Goal: Transaction & Acquisition: Book appointment/travel/reservation

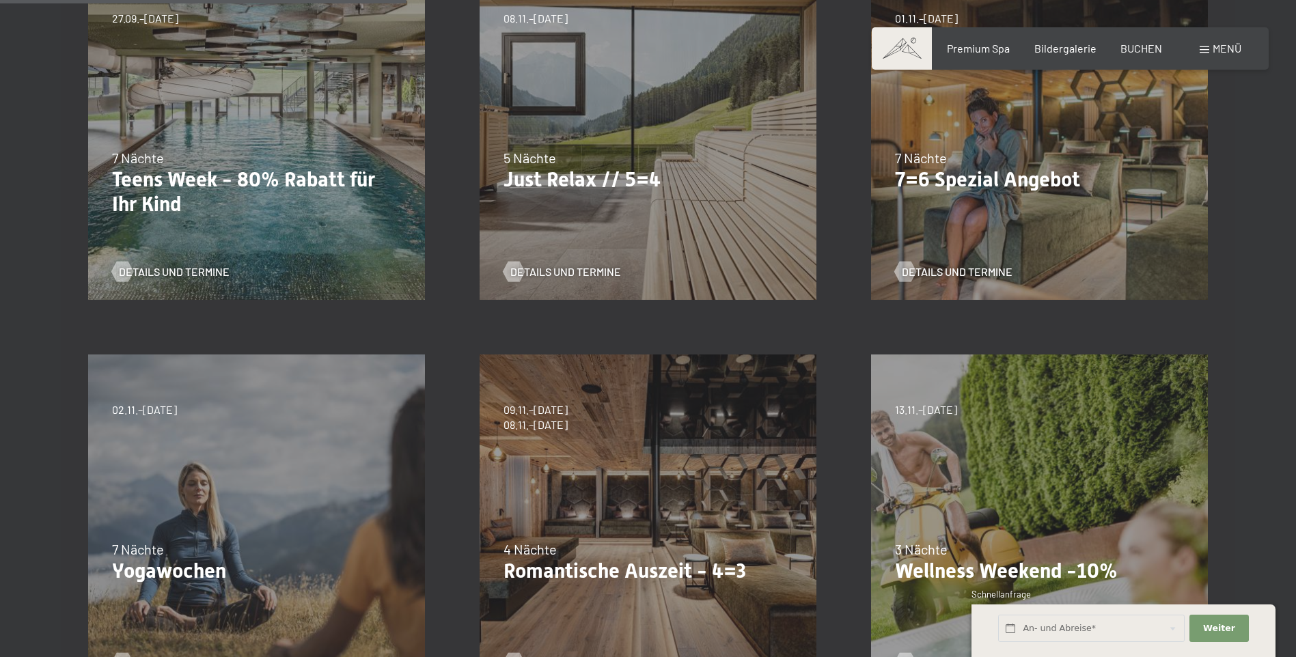
scroll to position [615, 0]
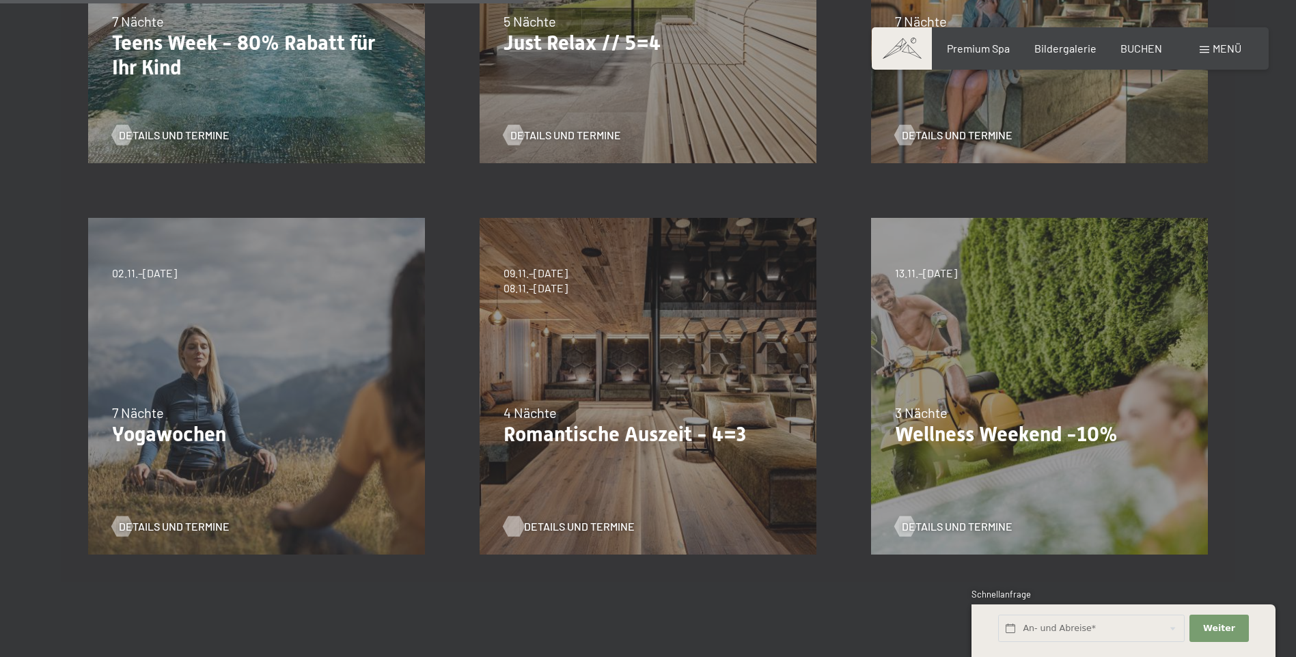
click at [573, 526] on span "Details und Termine" at bounding box center [579, 526] width 111 height 15
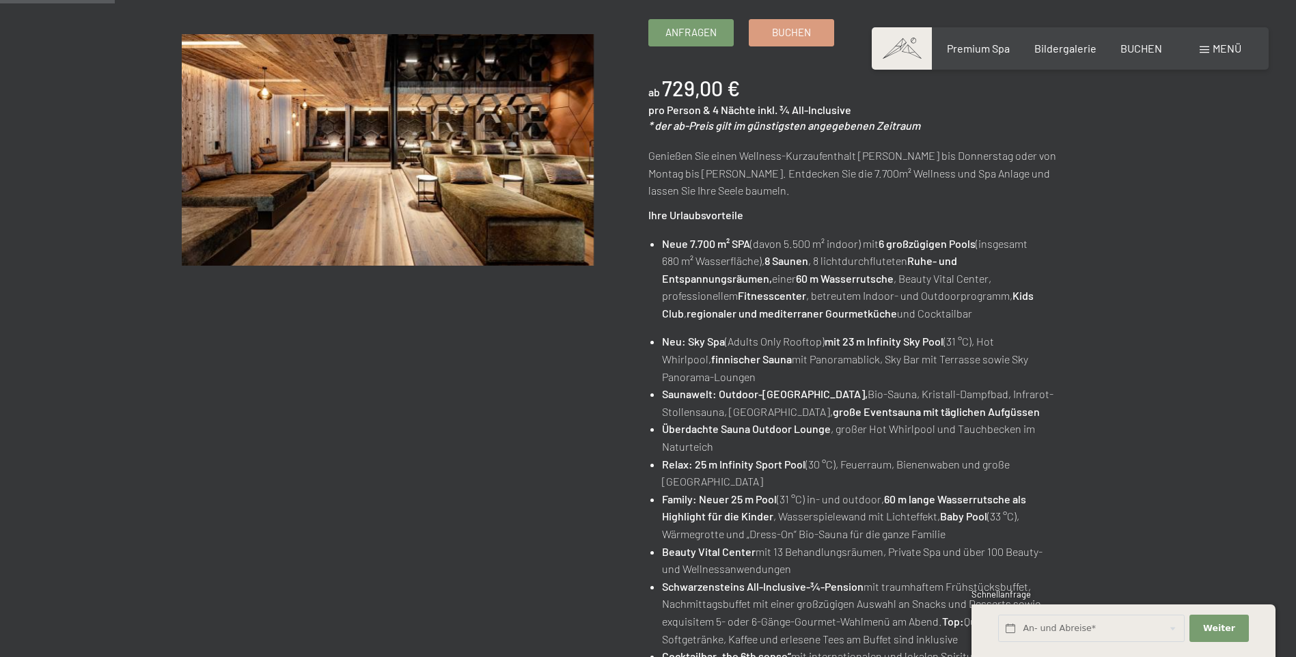
scroll to position [68, 0]
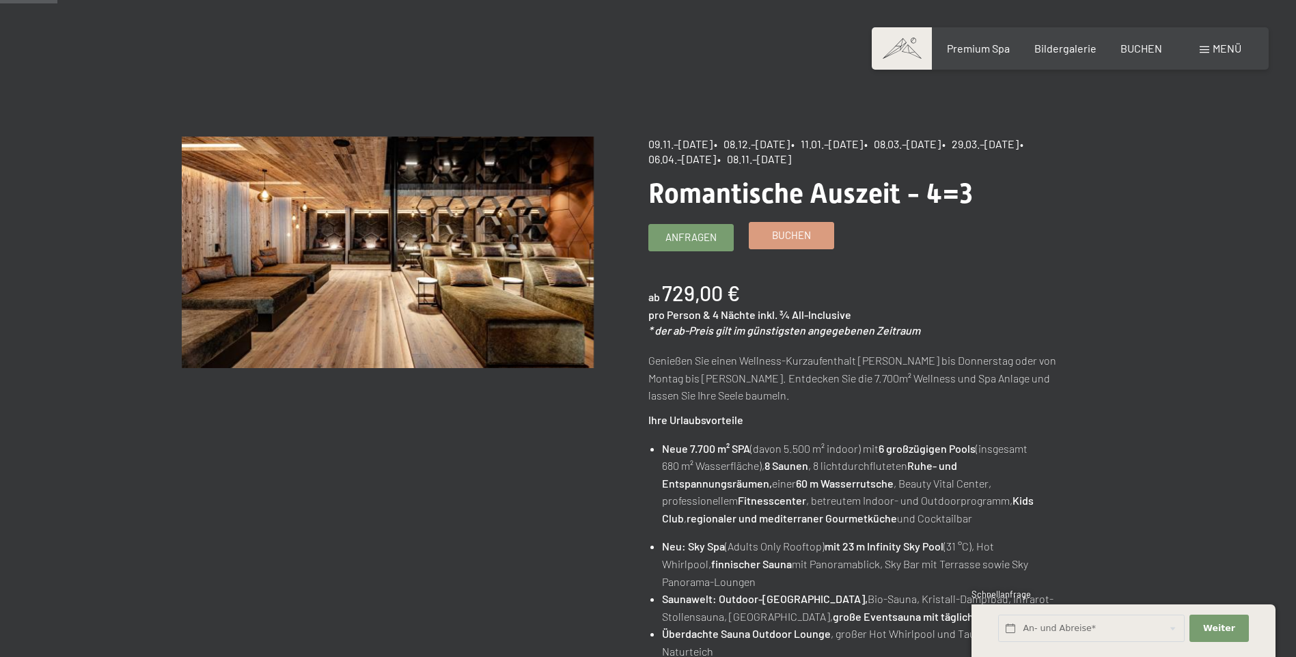
click at [770, 234] on link "Buchen" at bounding box center [791, 236] width 84 height 26
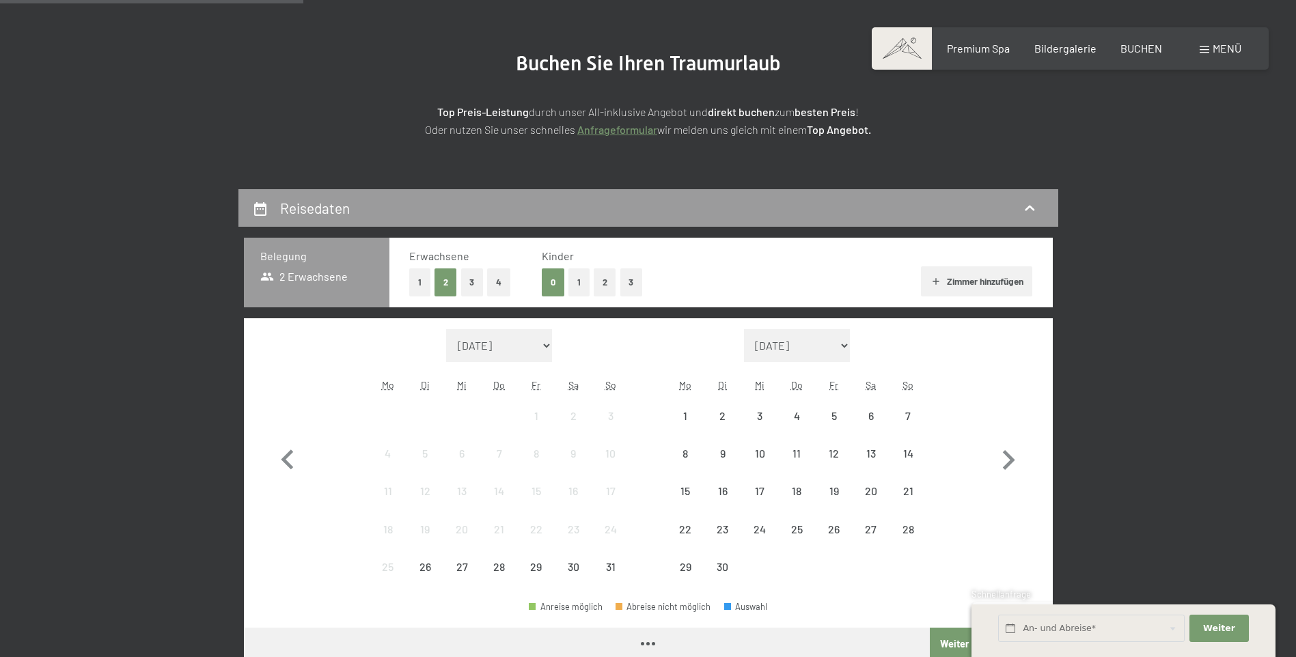
scroll to position [342, 0]
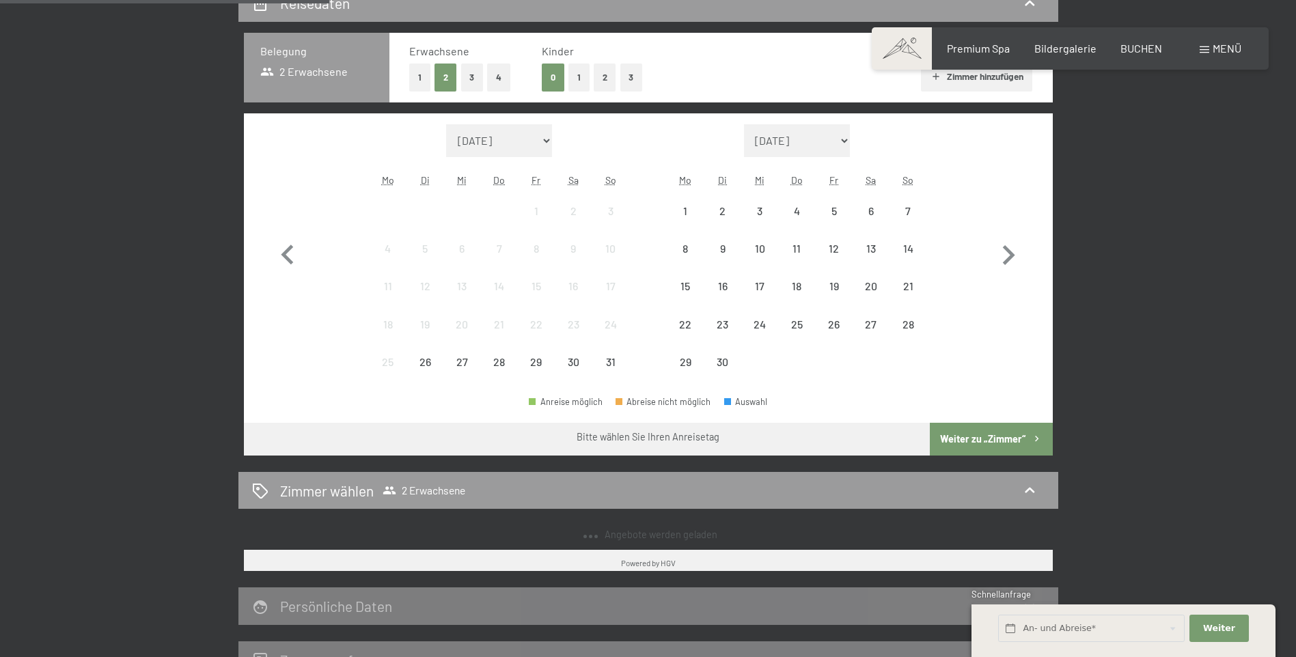
select select "2025-11-01"
select select "2025-12-01"
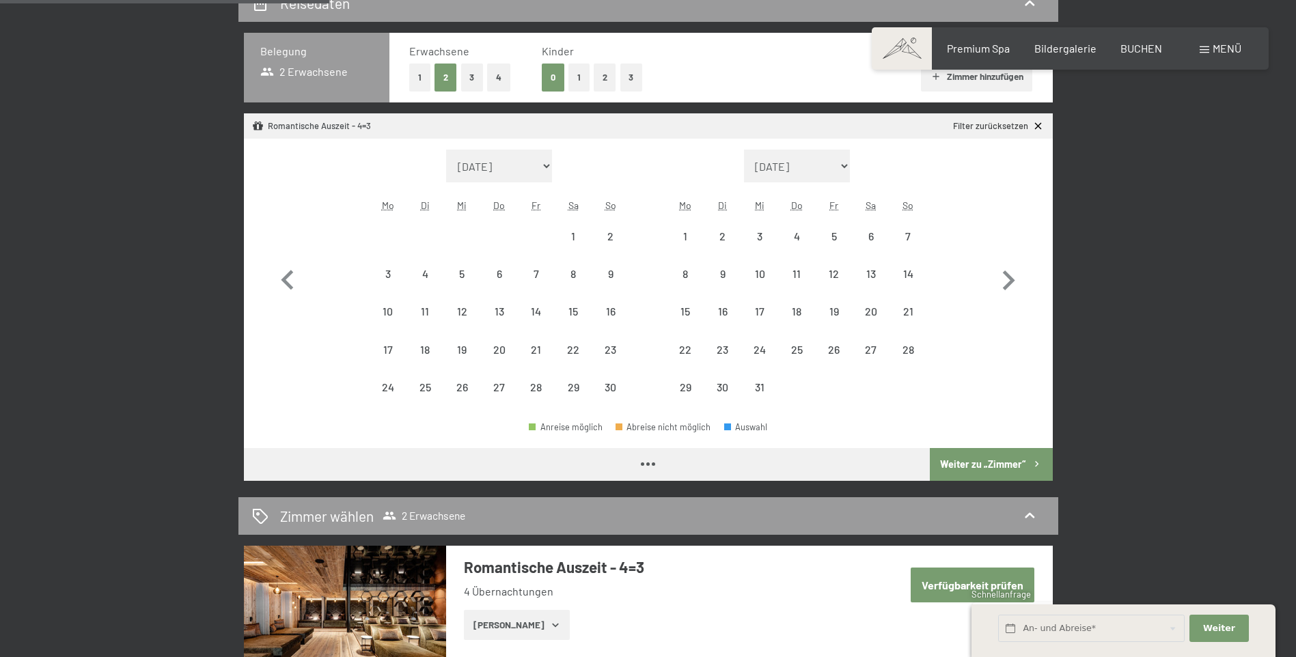
select select "2025-11-01"
select select "2025-12-01"
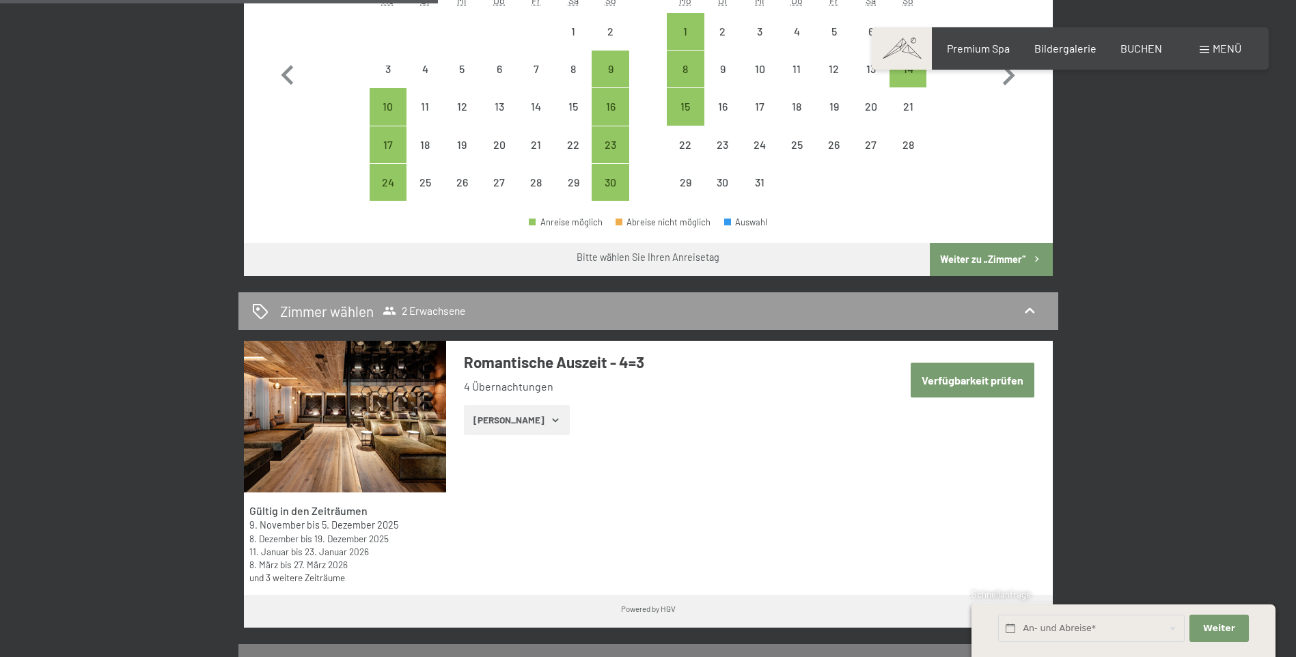
scroll to position [615, 0]
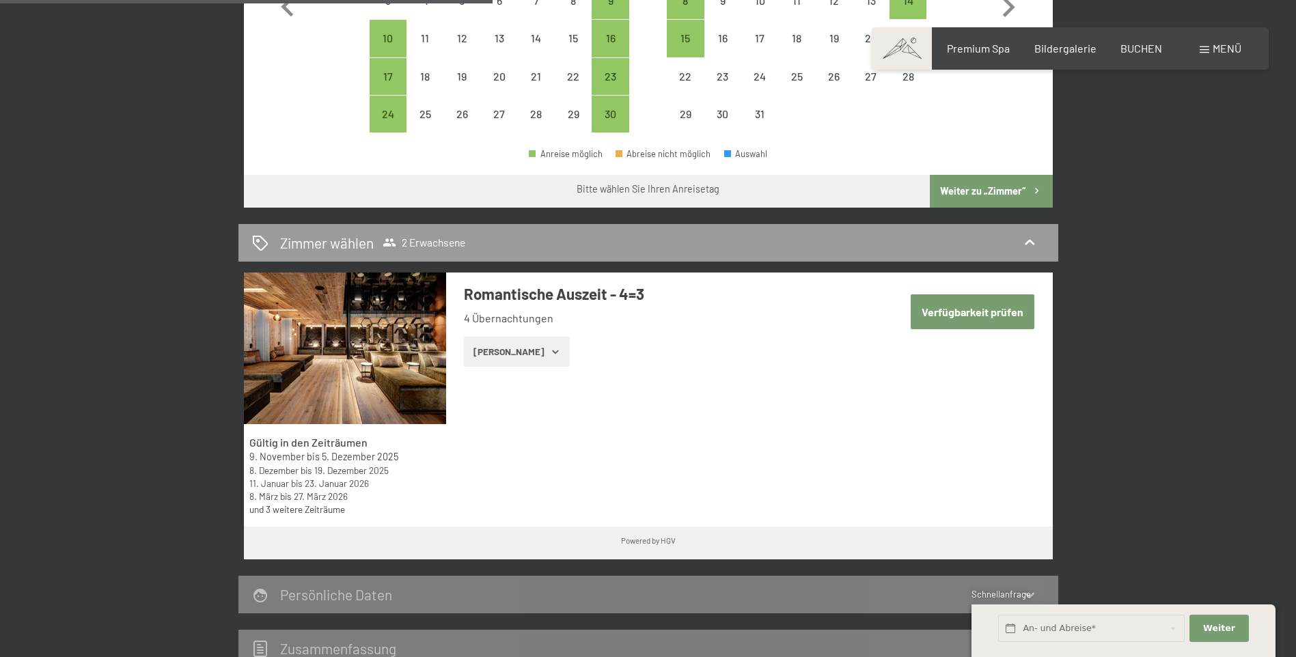
click at [529, 355] on button "Zeige Zimmer" at bounding box center [517, 352] width 106 height 30
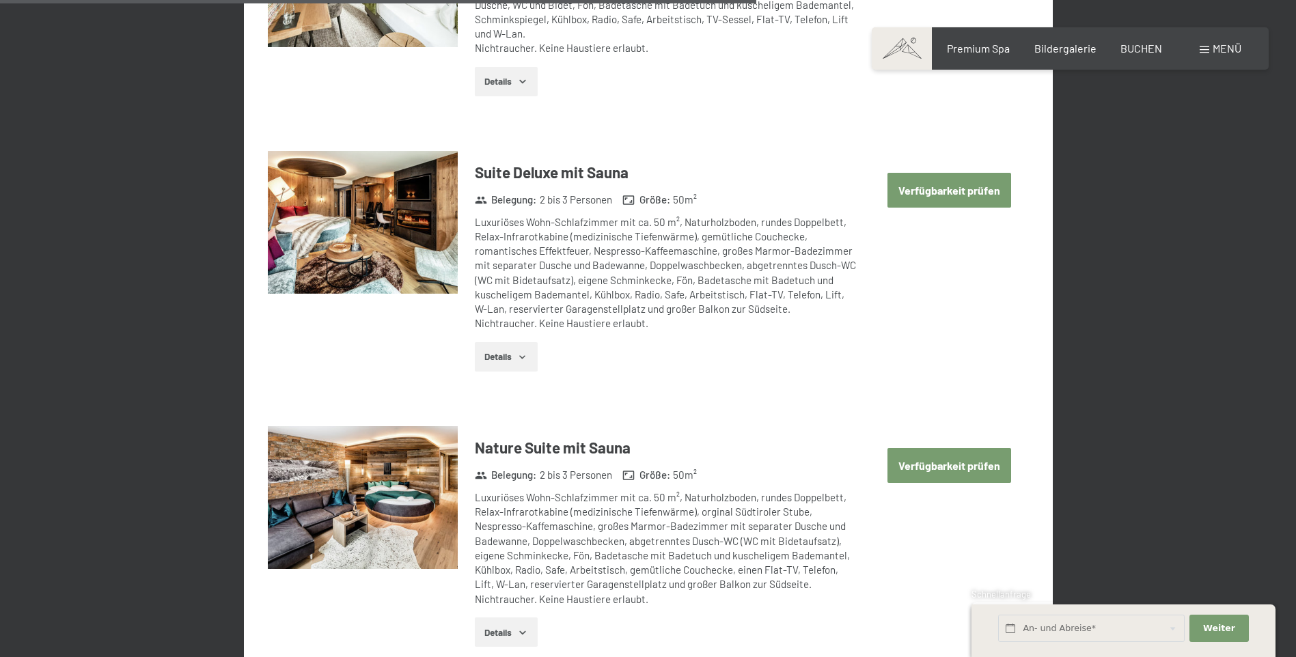
scroll to position [2937, 0]
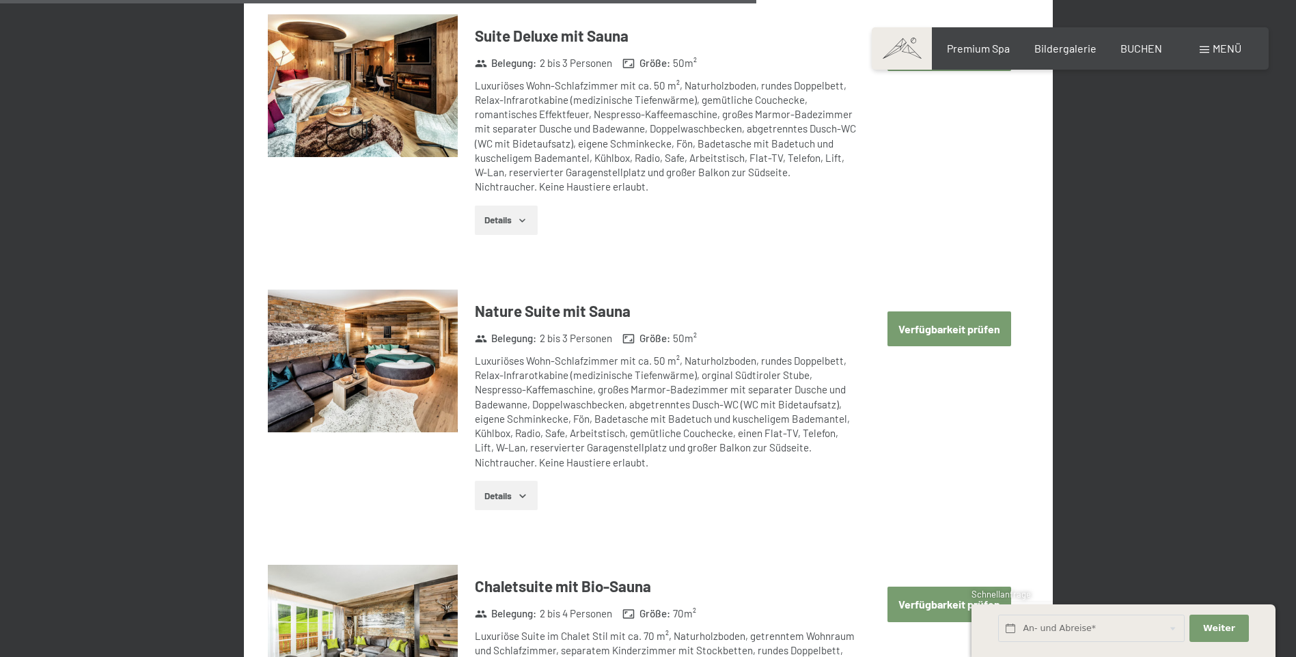
click at [518, 218] on icon "button" at bounding box center [522, 220] width 11 height 11
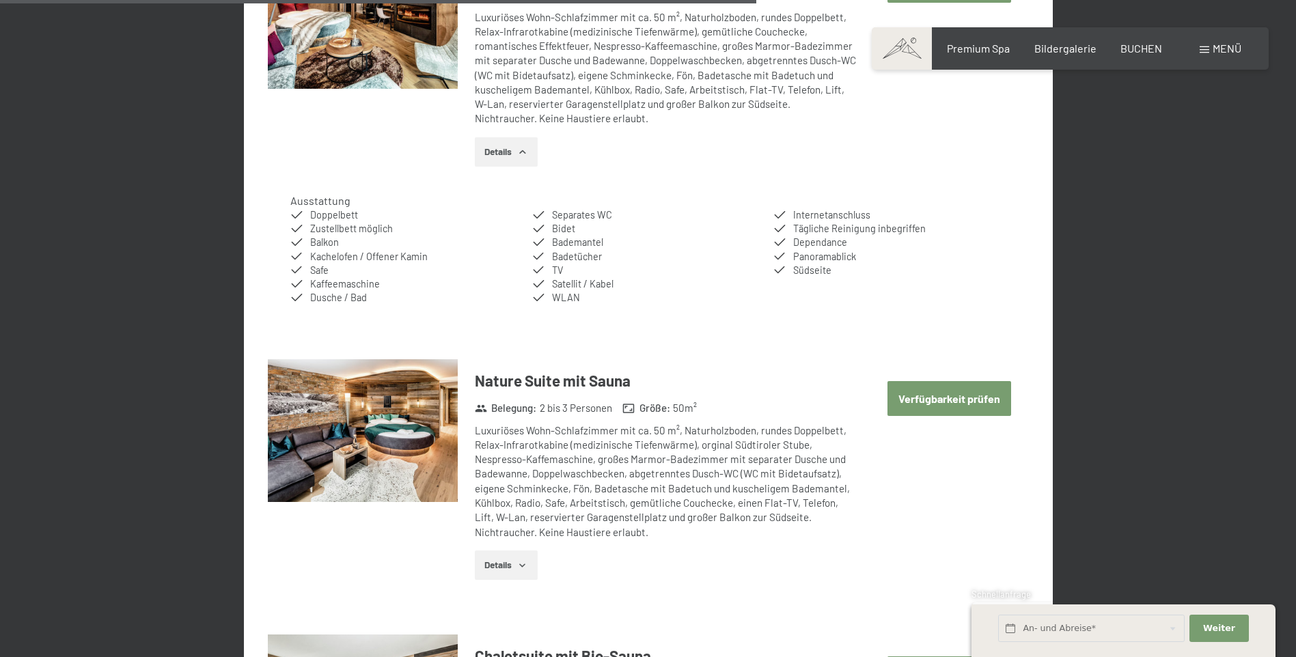
scroll to position [3074, 0]
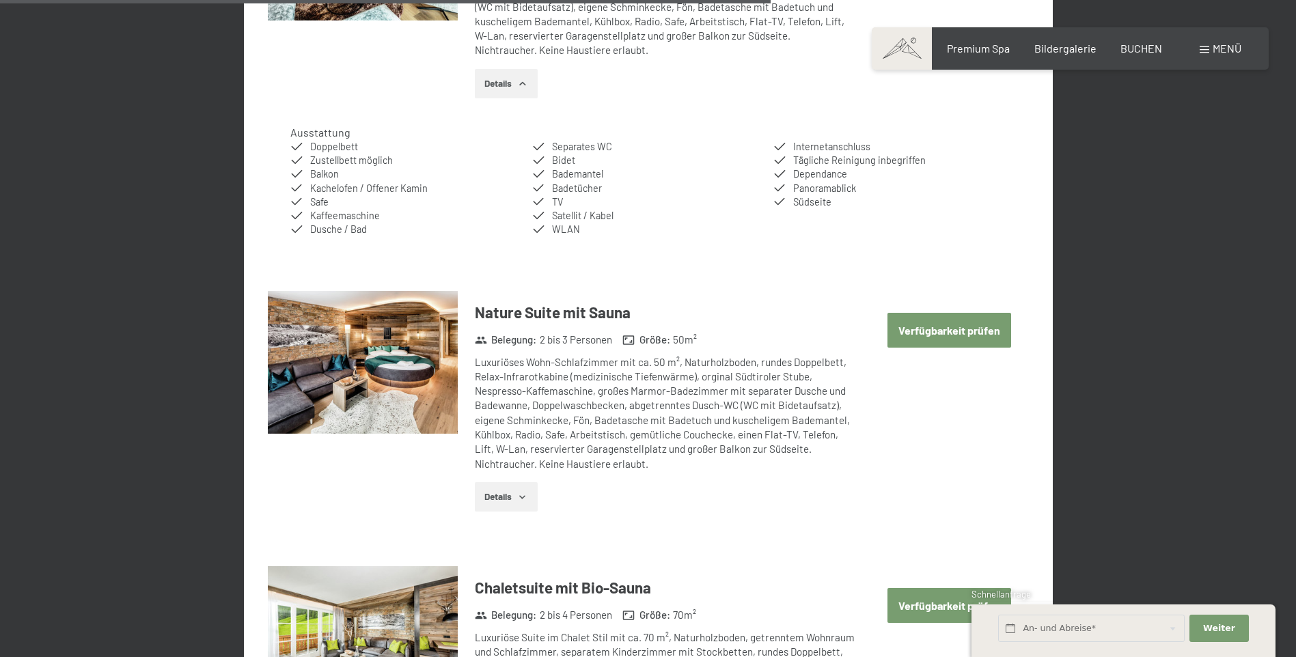
click at [499, 502] on button "Details" at bounding box center [506, 497] width 62 height 30
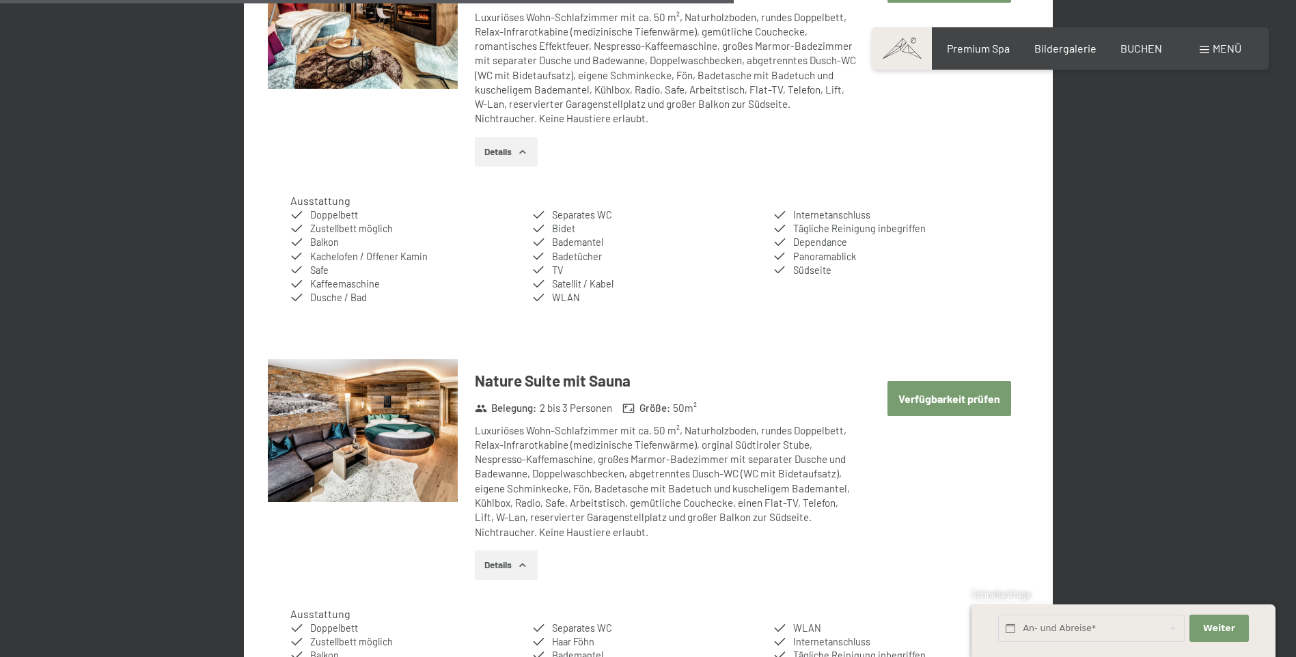
scroll to position [2869, 0]
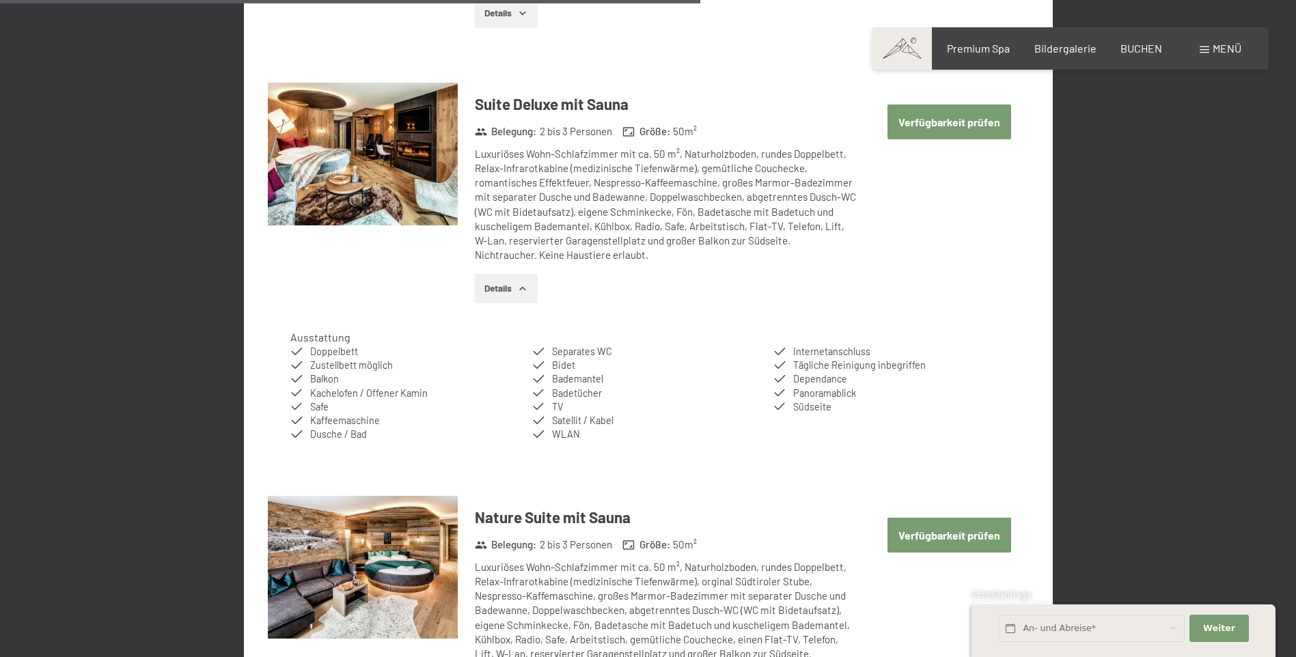
click at [981, 122] on button "Verfügbarkeit prüfen" at bounding box center [949, 122] width 124 height 35
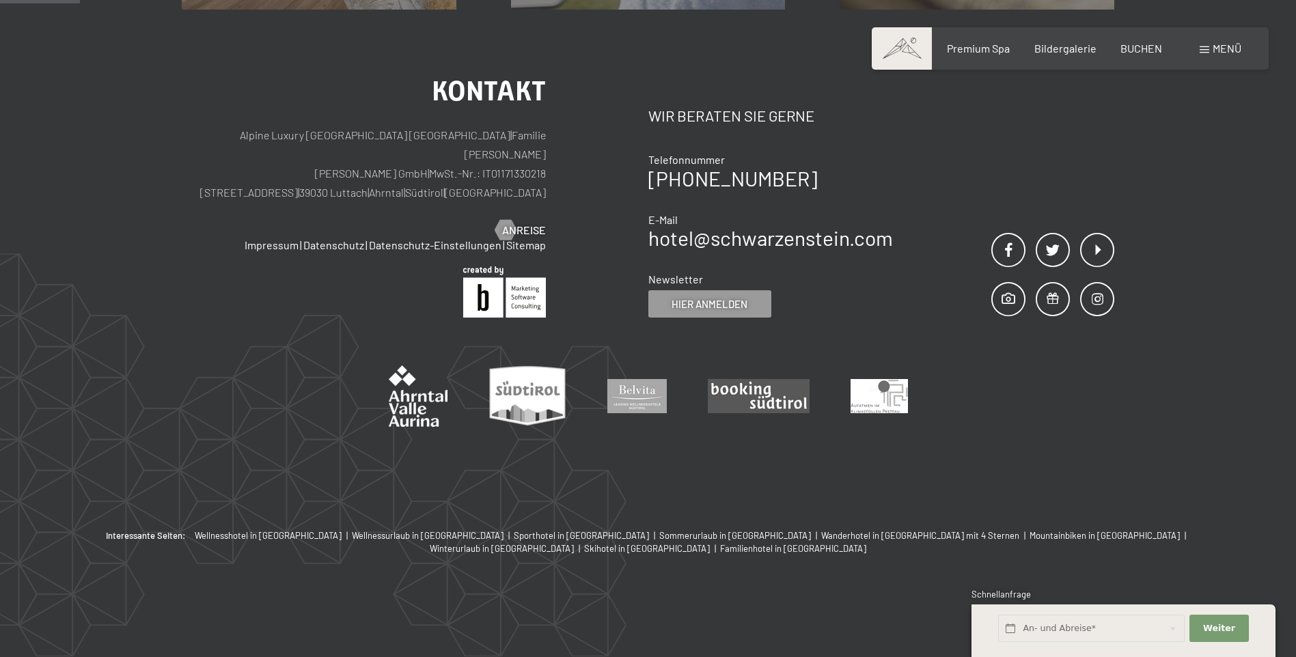
scroll to position [326, 0]
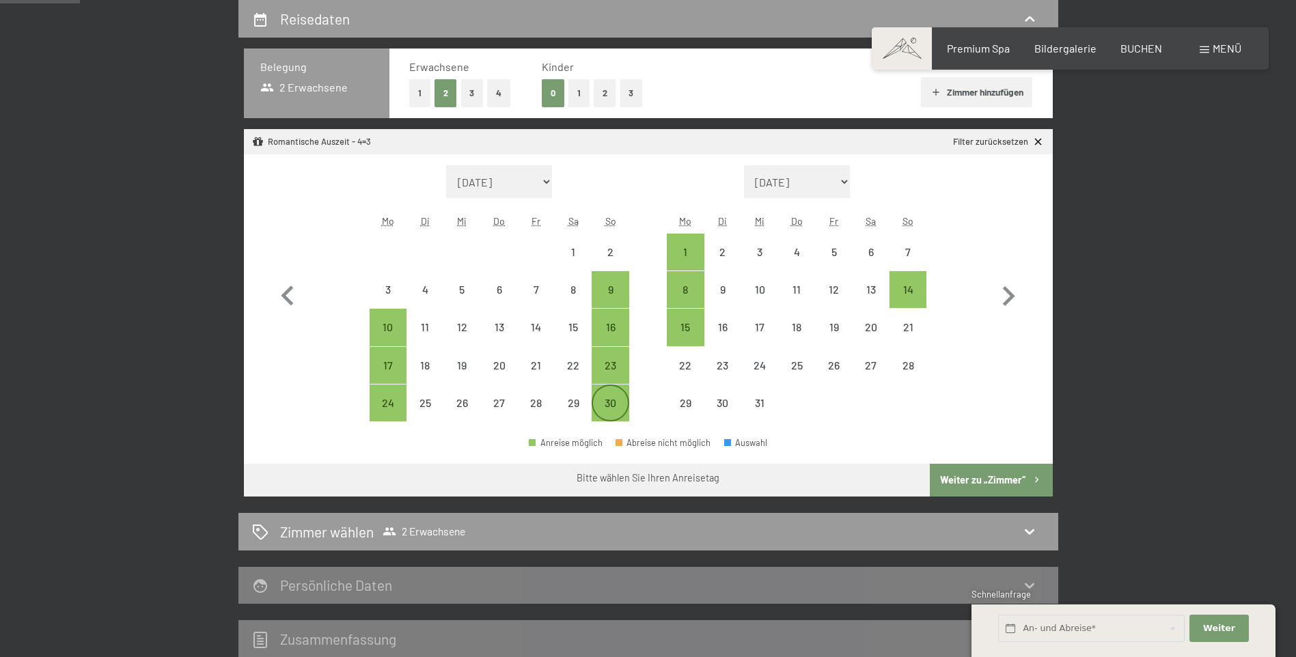
click at [604, 404] on div "30" at bounding box center [610, 415] width 34 height 34
select select "2025-11-01"
select select "2025-12-01"
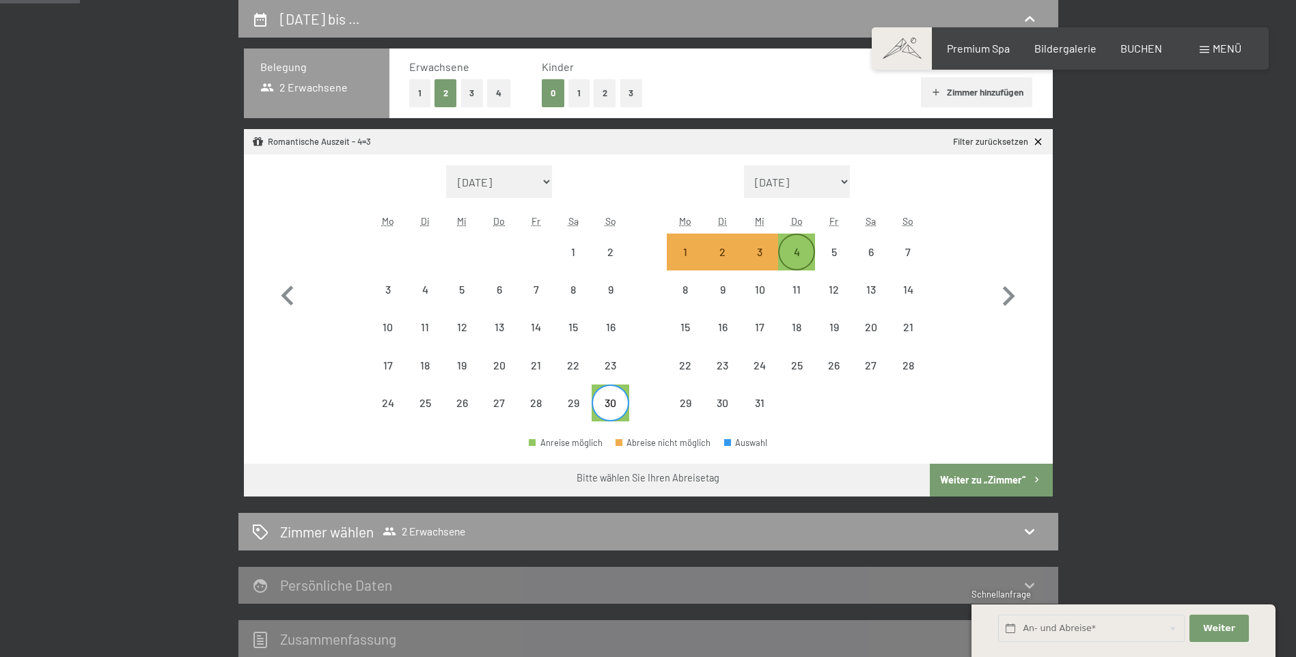
click at [791, 260] on div "4" at bounding box center [796, 264] width 34 height 34
select select "2025-11-01"
select select "2025-12-01"
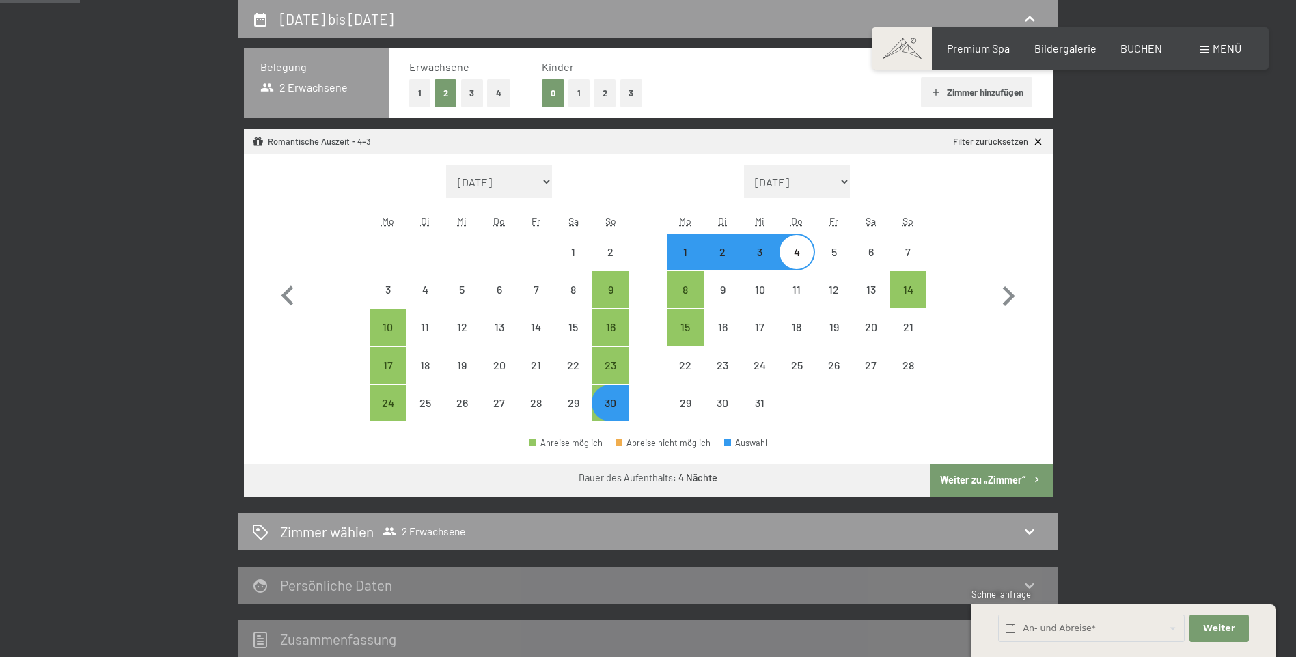
select select "2025-11-01"
select select "2025-12-01"
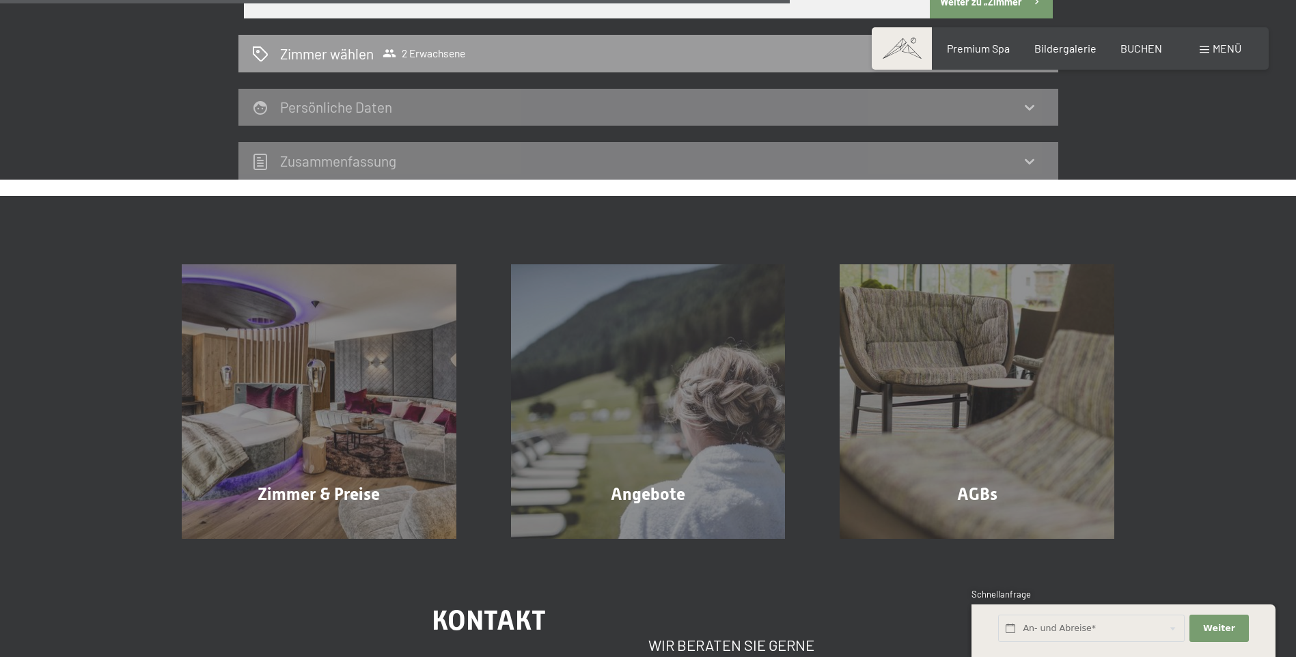
scroll to position [394, 0]
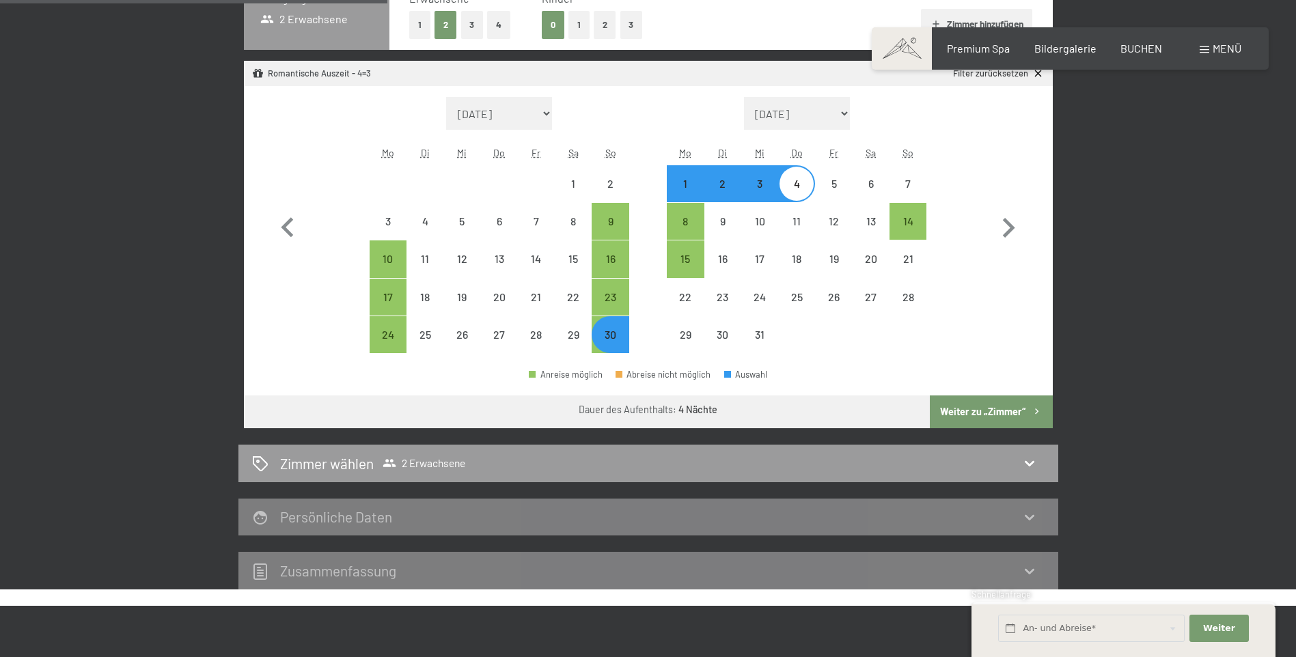
click at [1004, 417] on button "Weiter zu „Zimmer“" at bounding box center [991, 412] width 122 height 33
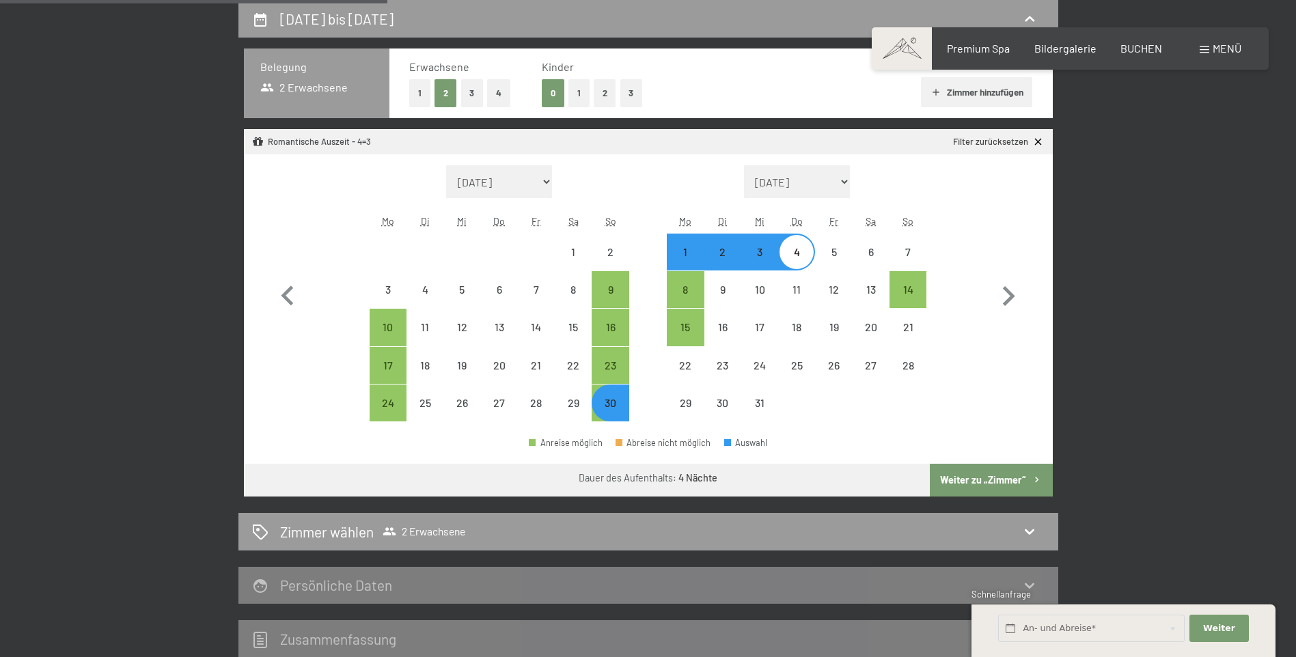
select select "2025-11-01"
select select "2025-12-01"
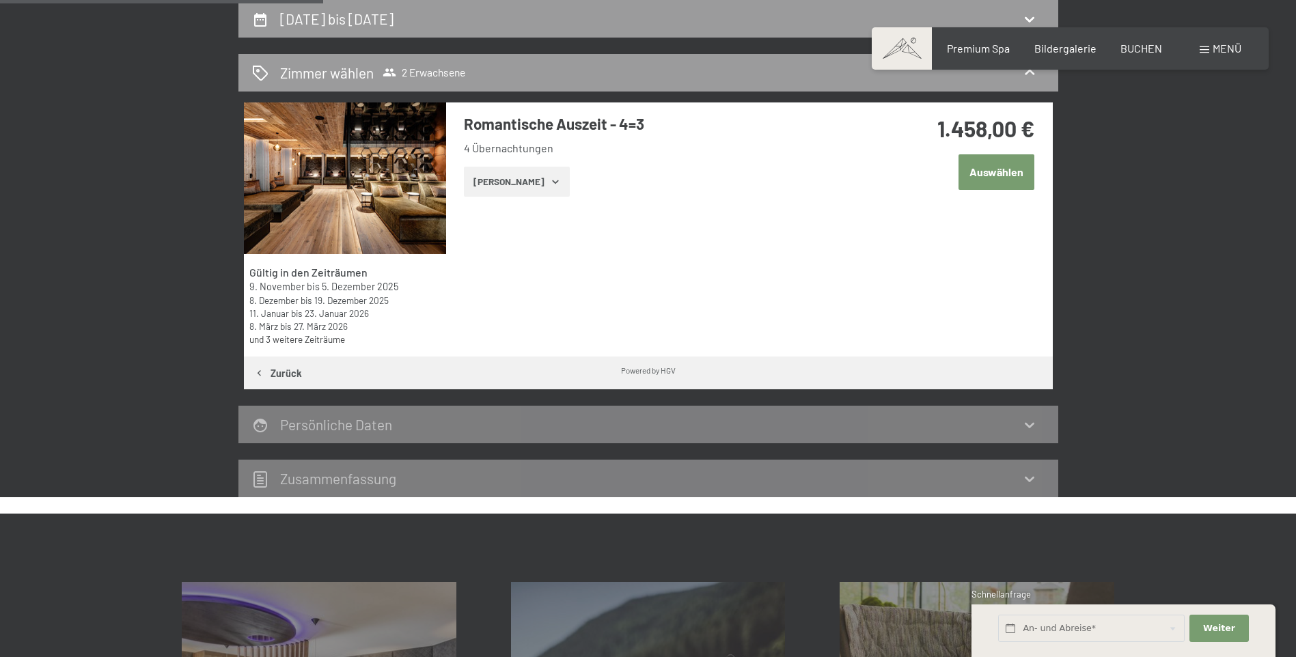
click at [550, 186] on icon "button" at bounding box center [555, 181] width 11 height 11
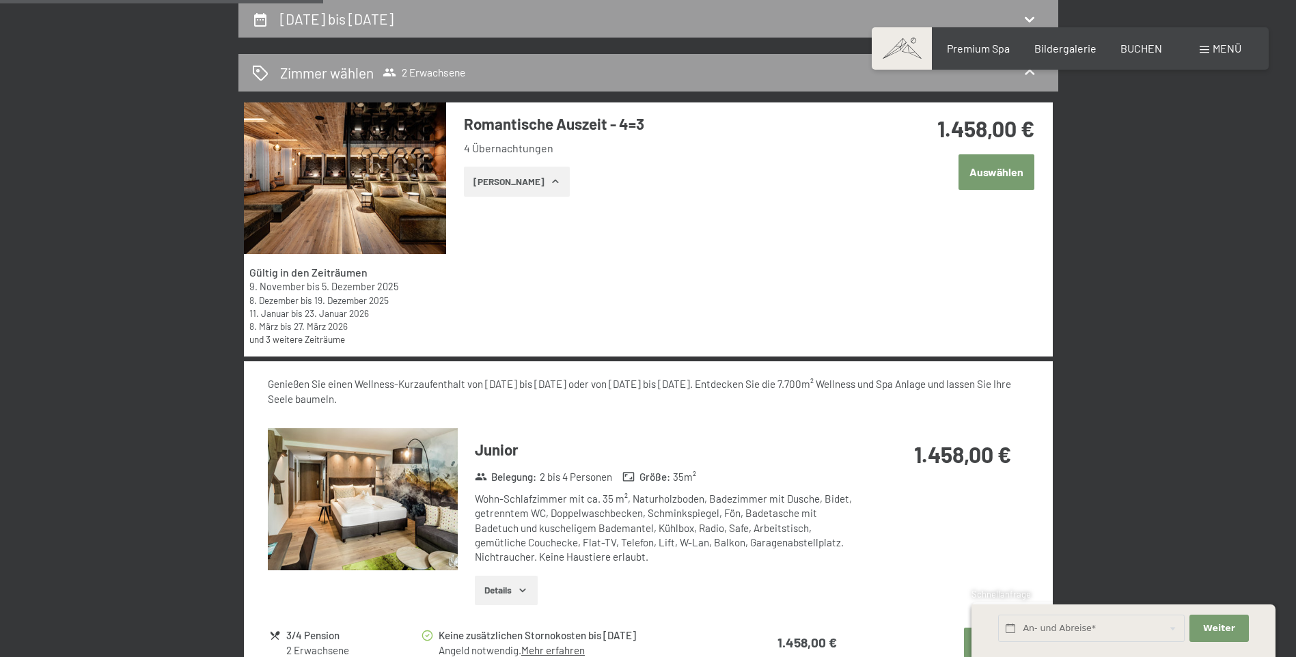
click at [550, 186] on icon "button" at bounding box center [555, 181] width 11 height 11
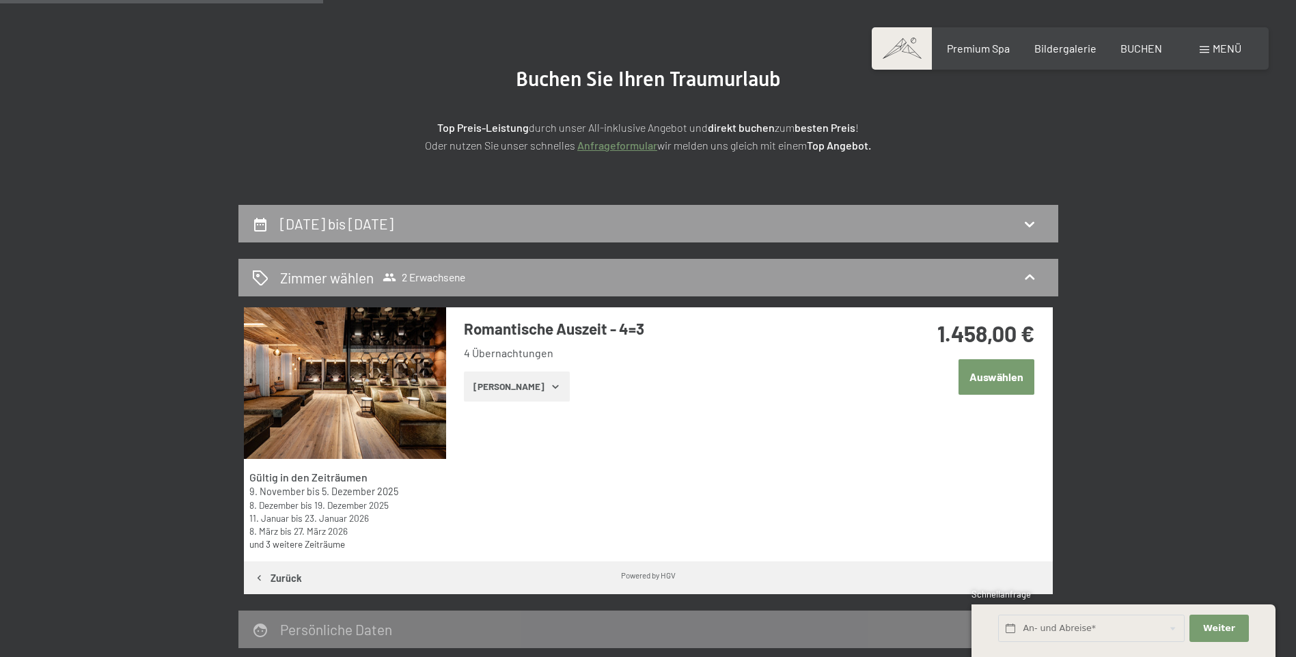
scroll to position [0, 0]
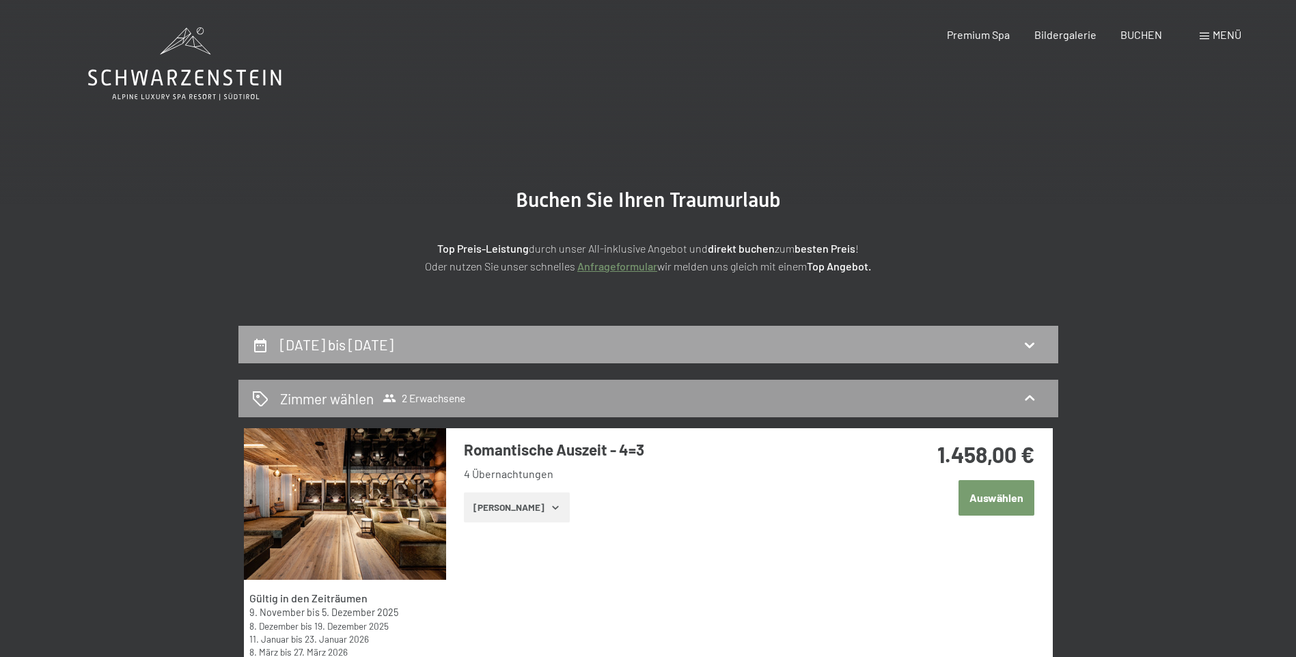
click at [982, 337] on div "30. November bis 4. Dezember 2025" at bounding box center [648, 345] width 792 height 20
select select "2025-11-01"
select select "2025-12-01"
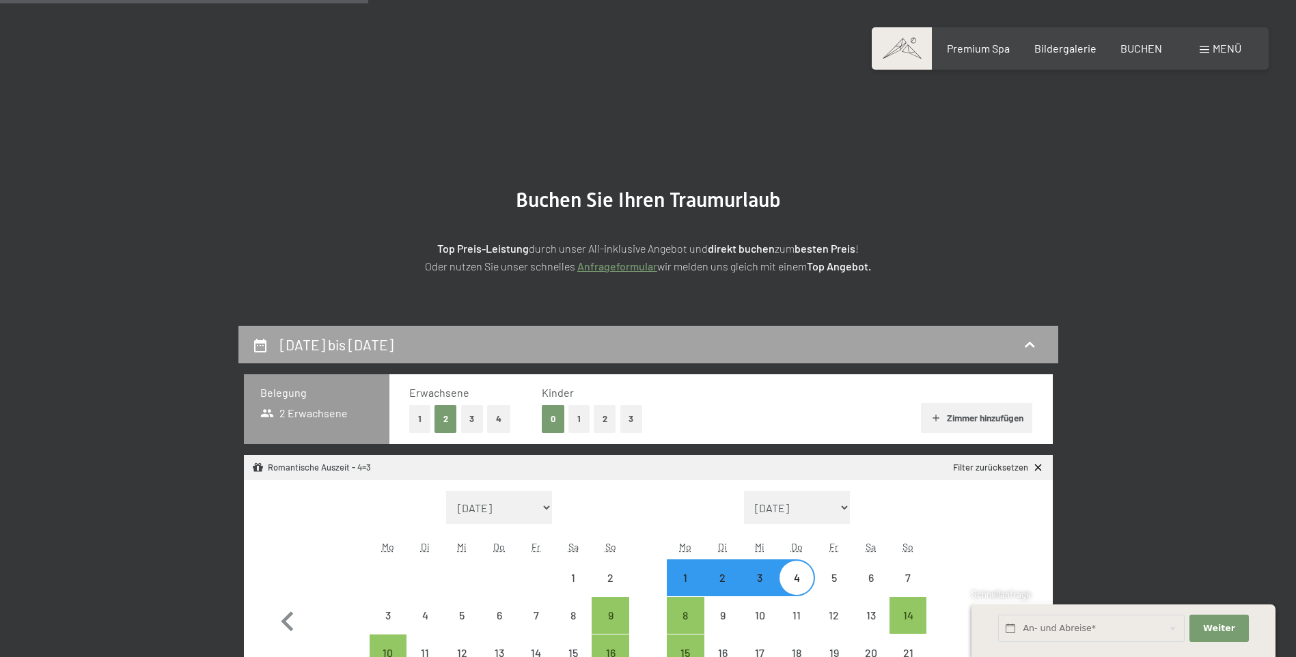
scroll to position [326, 0]
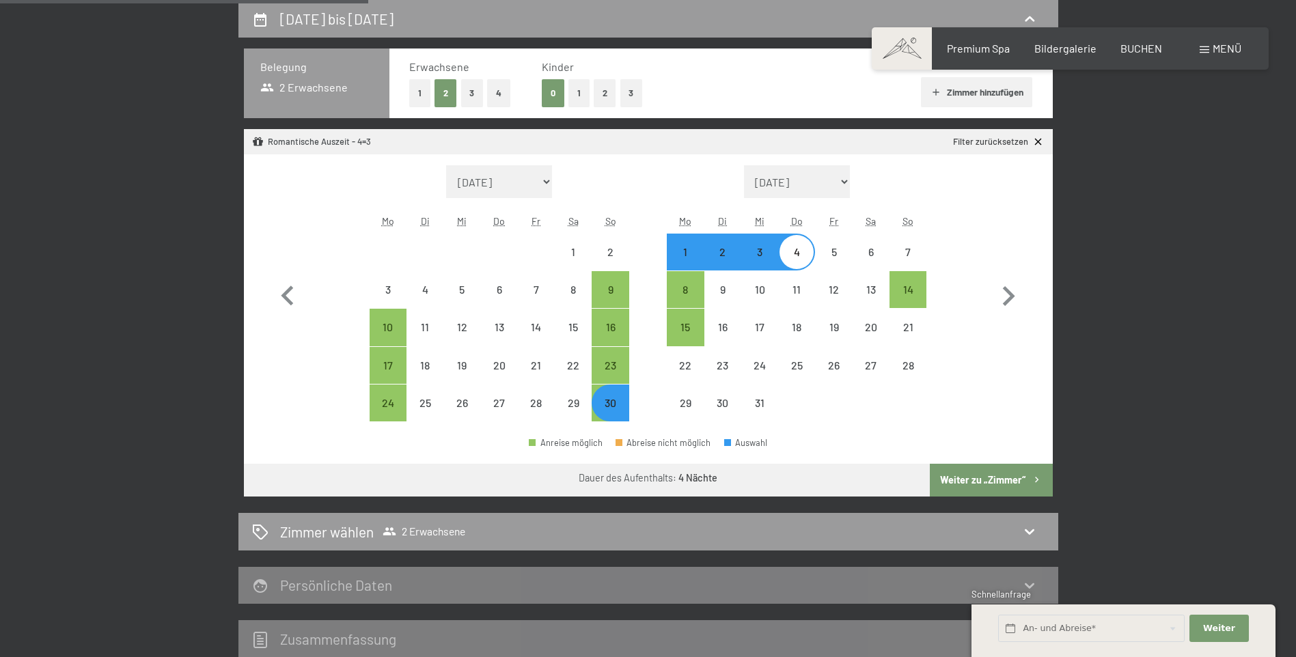
click at [792, 262] on div "4" at bounding box center [796, 264] width 34 height 34
select select "2025-11-01"
select select "2025-12-01"
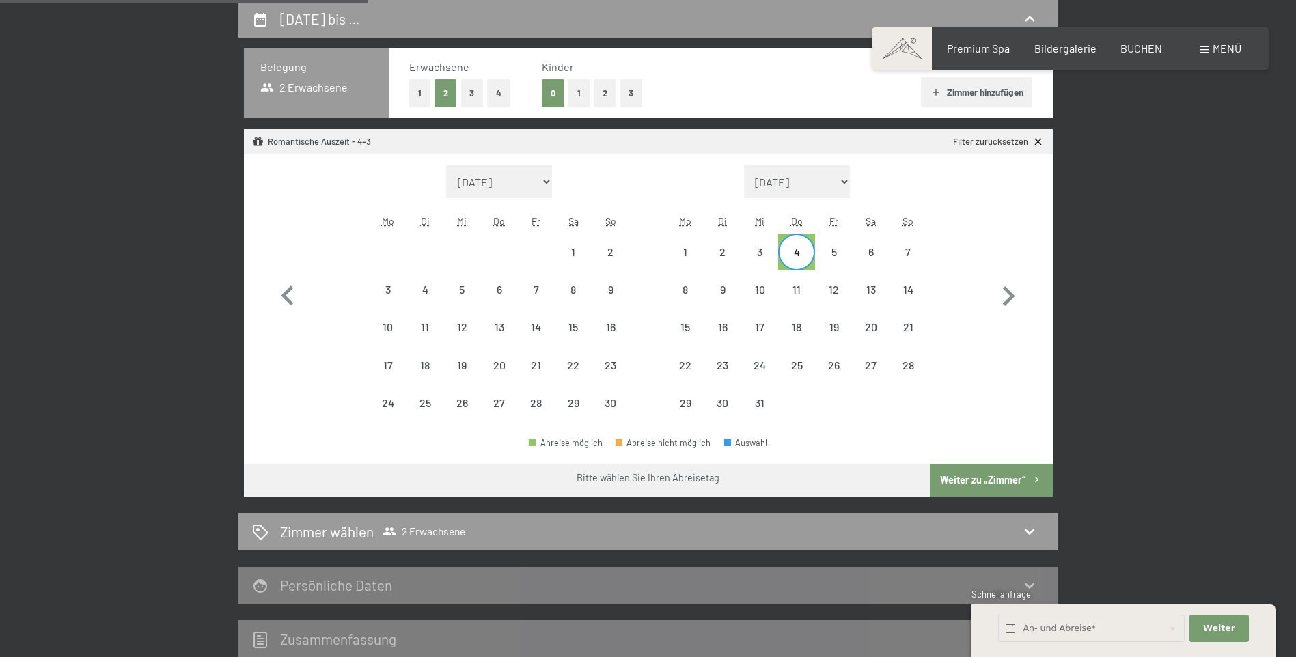
click at [803, 253] on div "4" at bounding box center [796, 264] width 34 height 34
select select "2025-11-01"
select select "2025-12-01"
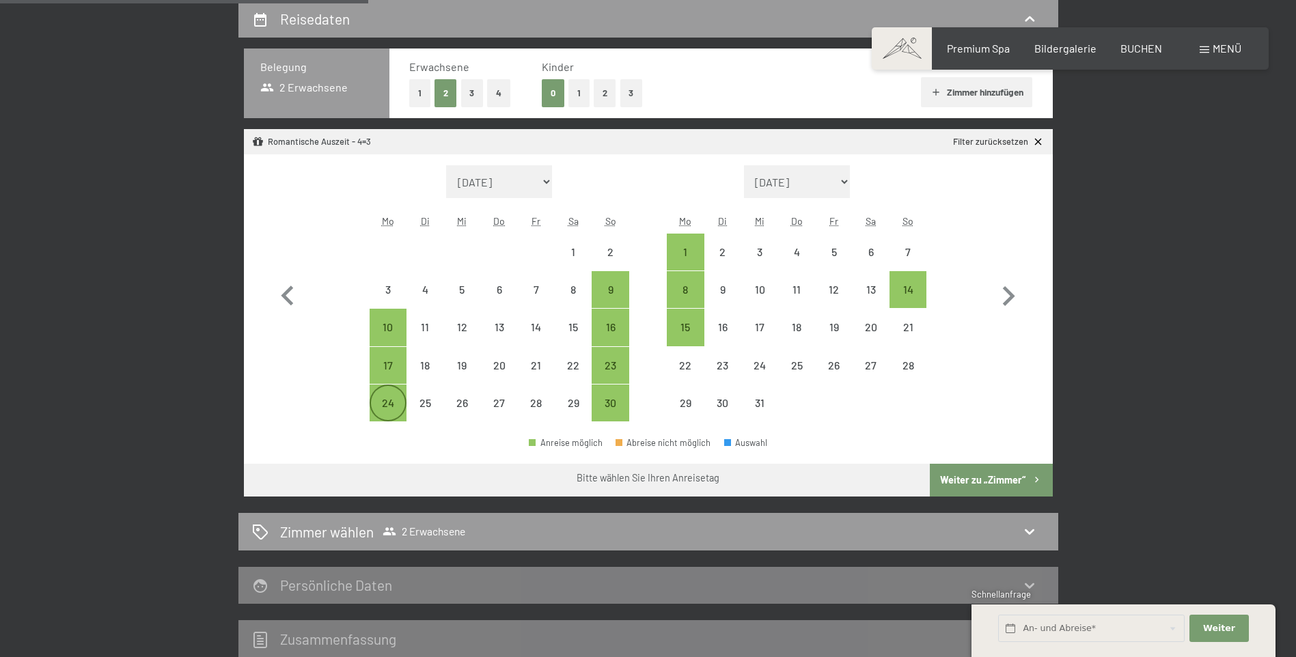
click at [398, 409] on div "24" at bounding box center [388, 415] width 34 height 34
select select "2025-11-01"
select select "2025-12-01"
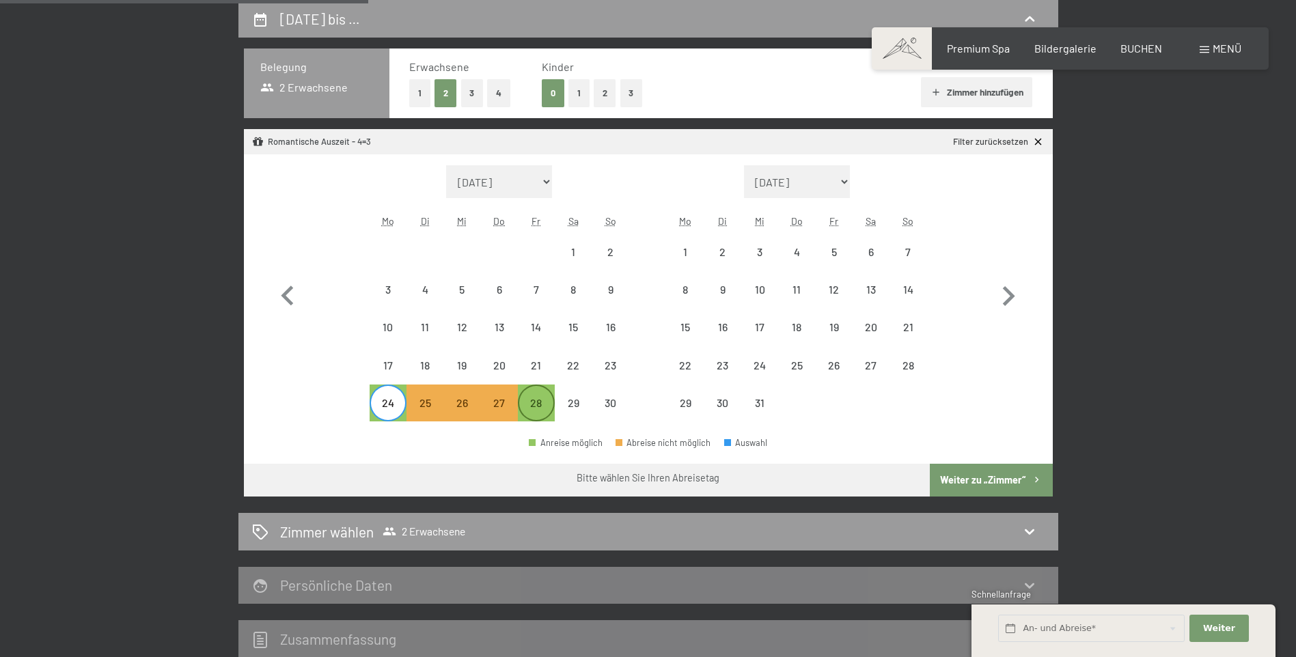
click at [531, 398] on div "28" at bounding box center [536, 415] width 34 height 34
select select "2025-11-01"
select select "2025-12-01"
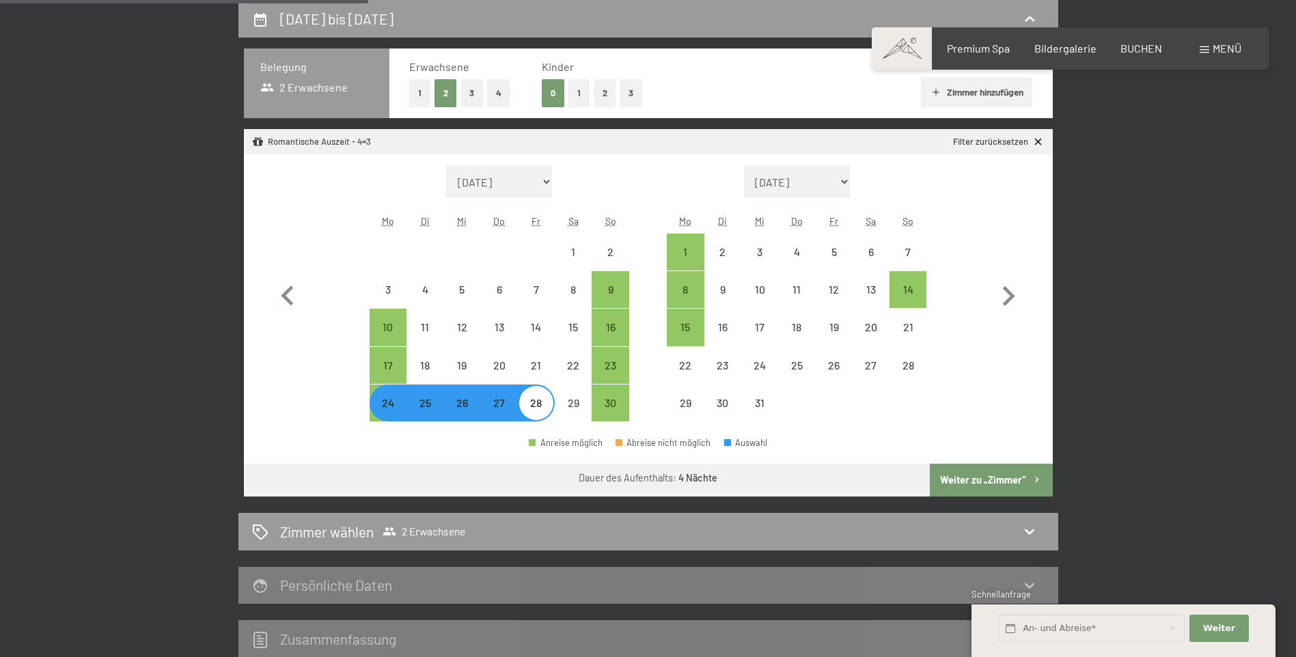
select select "2025-11-01"
select select "2025-12-01"
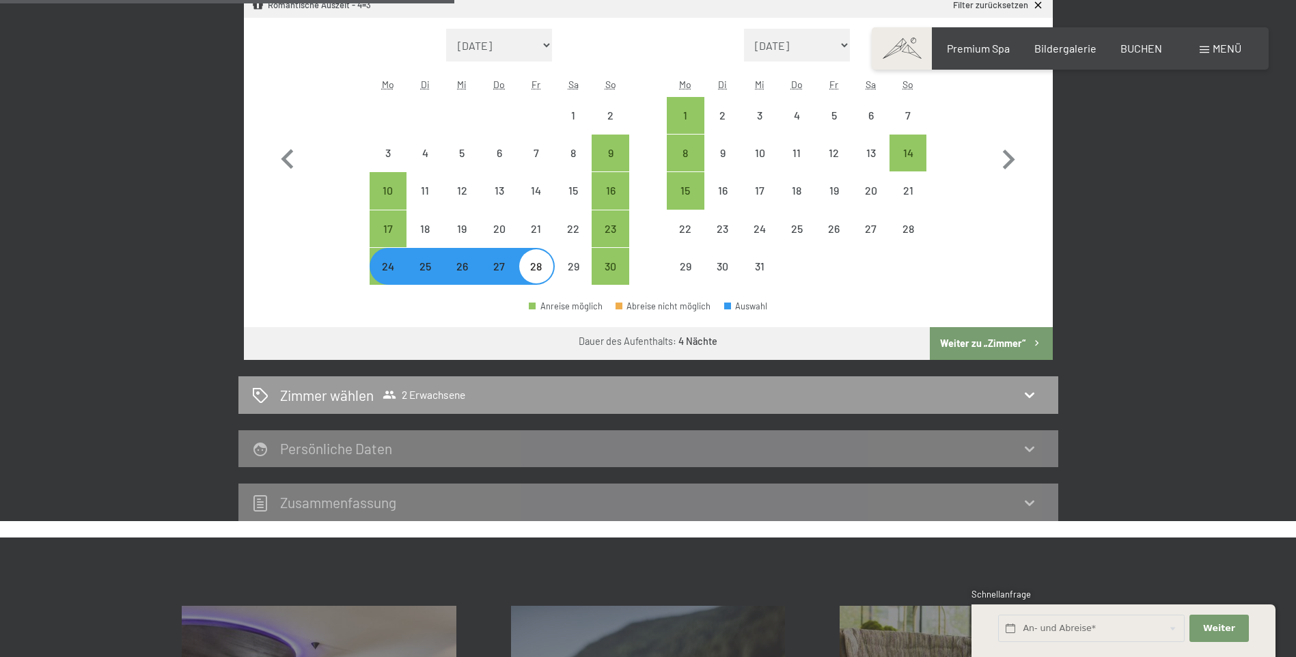
click at [988, 352] on button "Weiter zu „Zimmer“" at bounding box center [991, 343] width 122 height 33
select select "2025-11-01"
select select "2025-12-01"
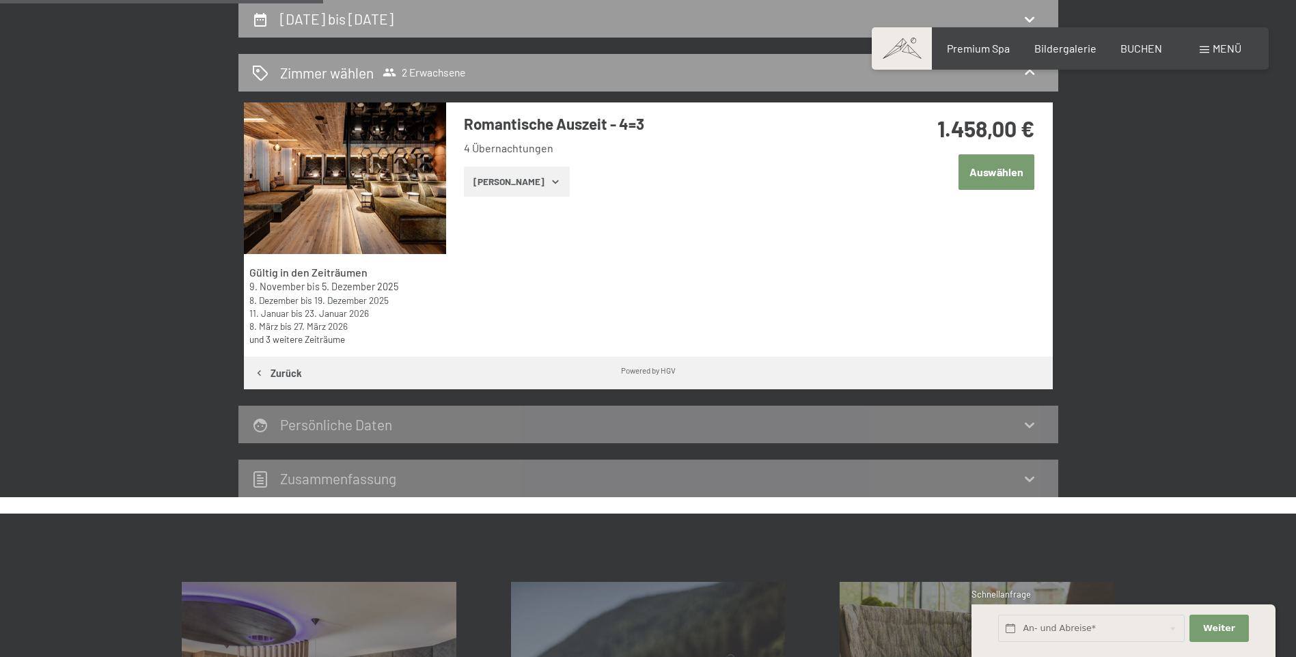
click at [510, 176] on button "Zeige Zimmer" at bounding box center [517, 182] width 106 height 30
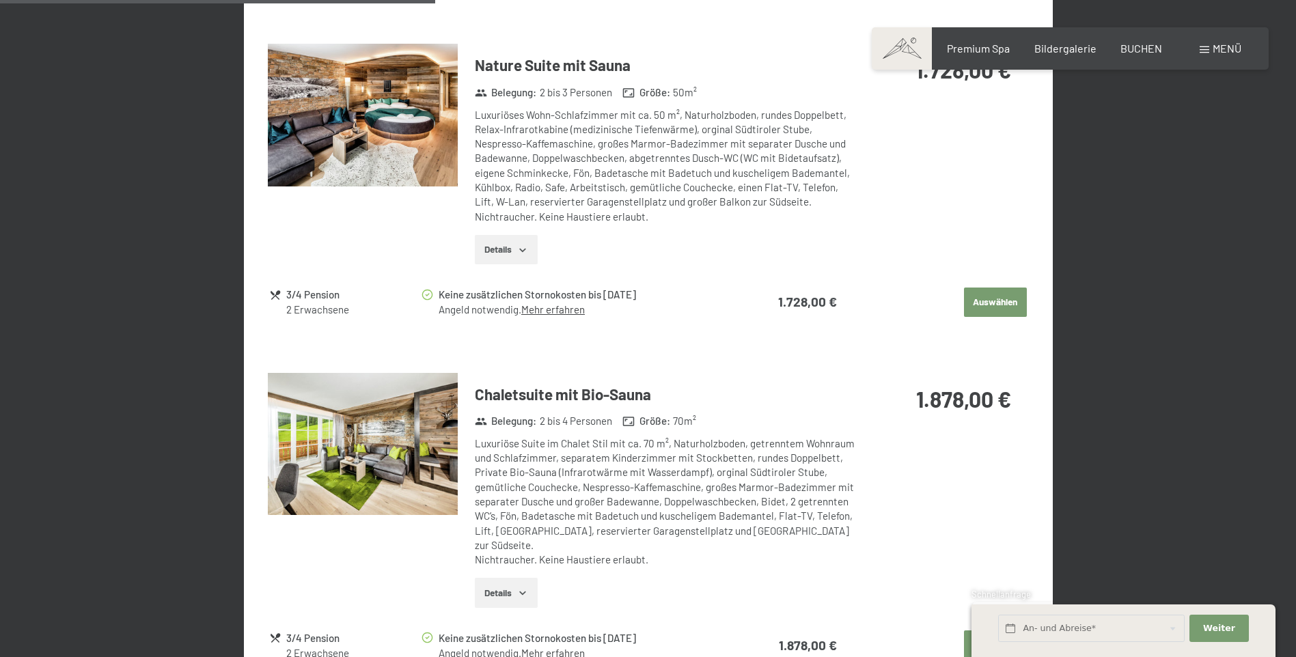
scroll to position [1077, 0]
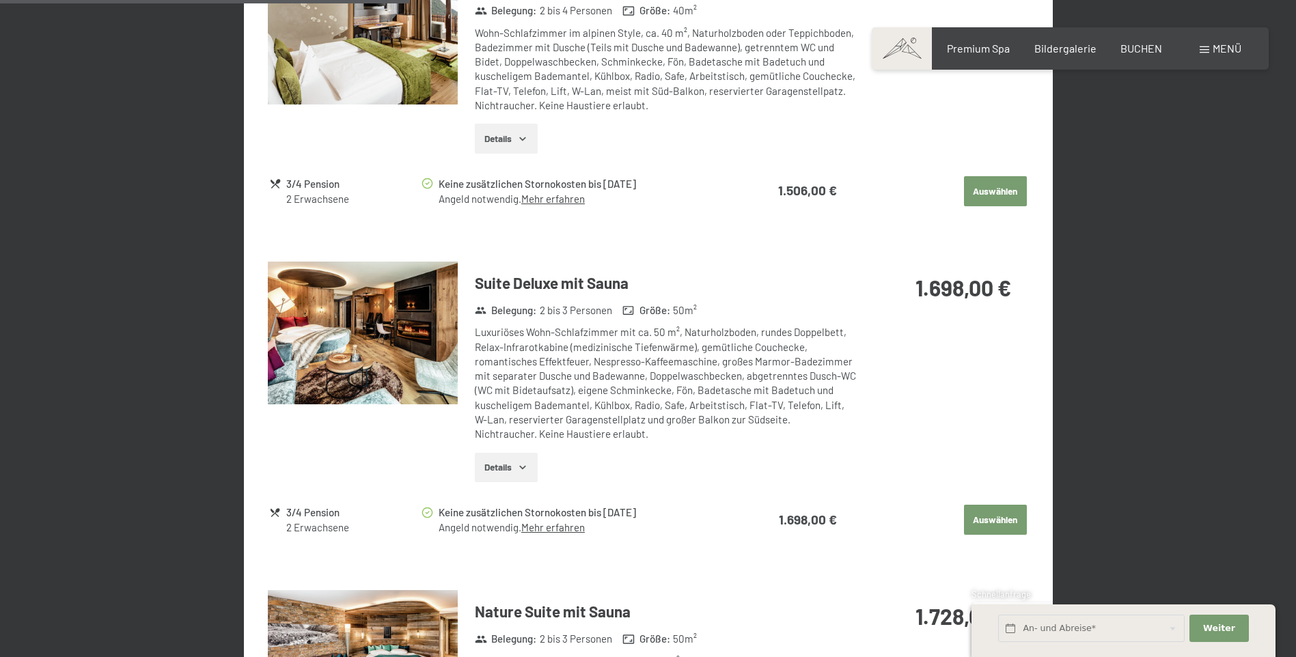
click at [525, 471] on icon "button" at bounding box center [522, 467] width 11 height 11
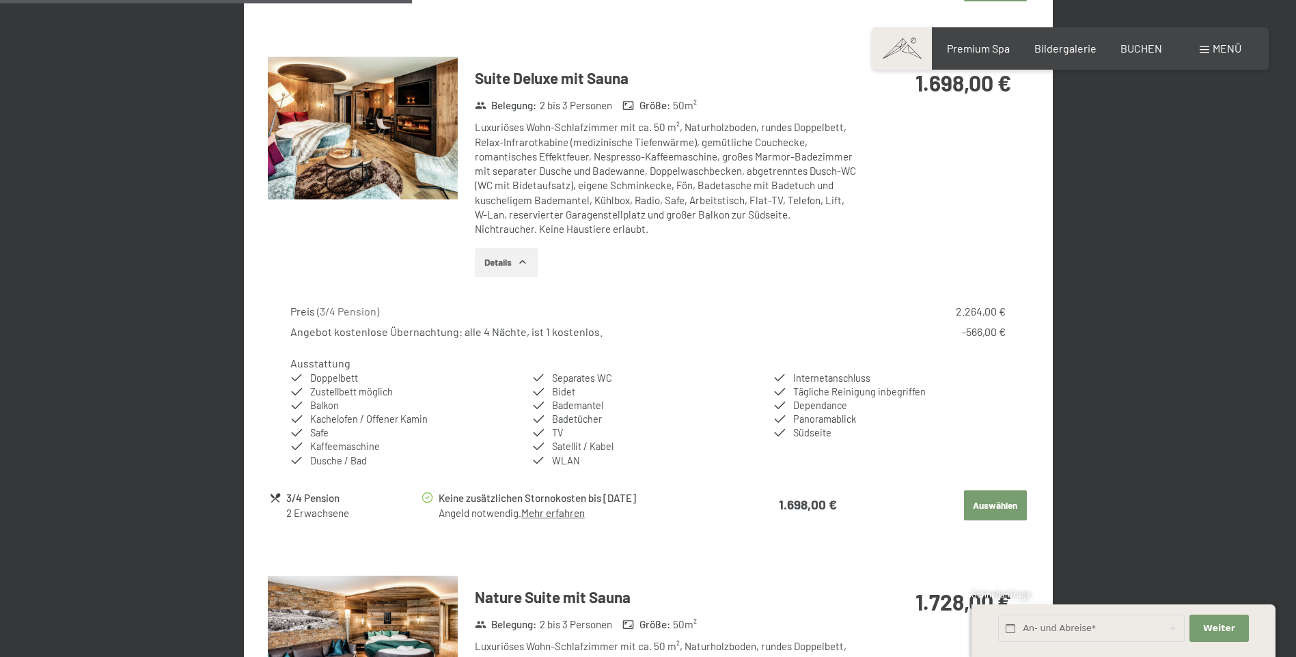
scroll to position [1487, 0]
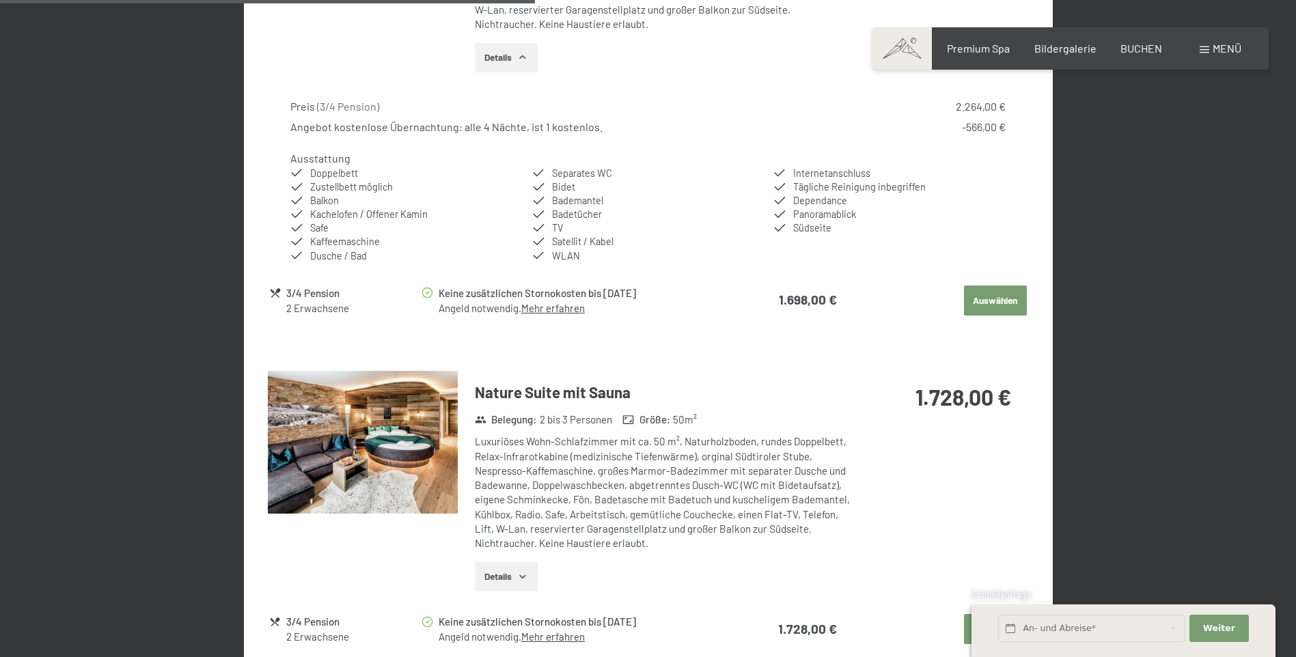
drag, startPoint x: 517, startPoint y: 570, endPoint x: 519, endPoint y: 557, distance: 13.8
click at [516, 568] on button "Details" at bounding box center [506, 577] width 62 height 30
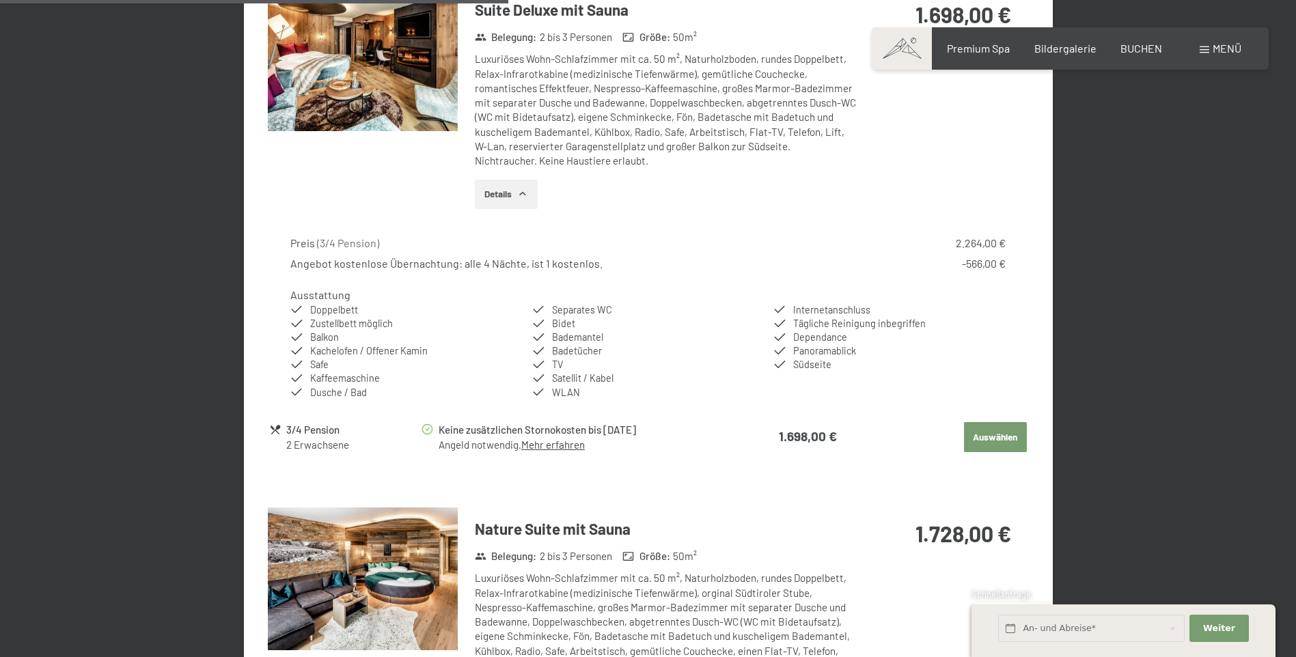
scroll to position [1555, 0]
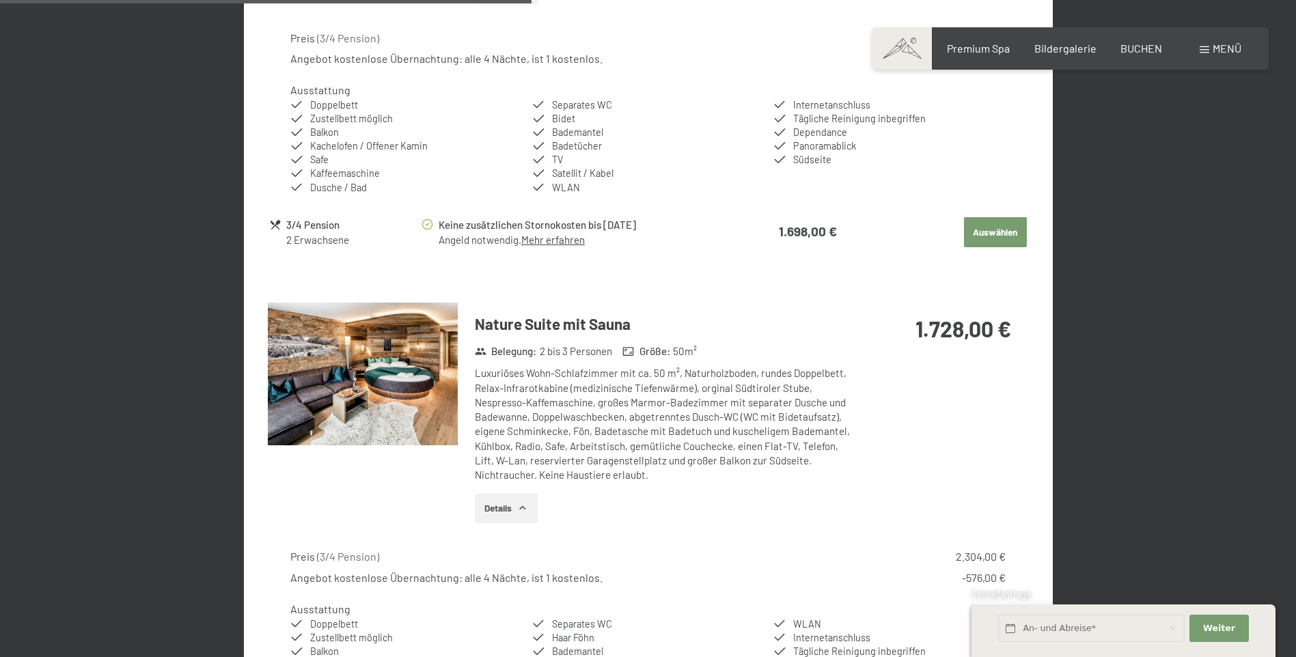
drag, startPoint x: 1004, startPoint y: 237, endPoint x: 988, endPoint y: 246, distance: 18.0
click at [1004, 236] on button "Auswählen" at bounding box center [995, 232] width 63 height 30
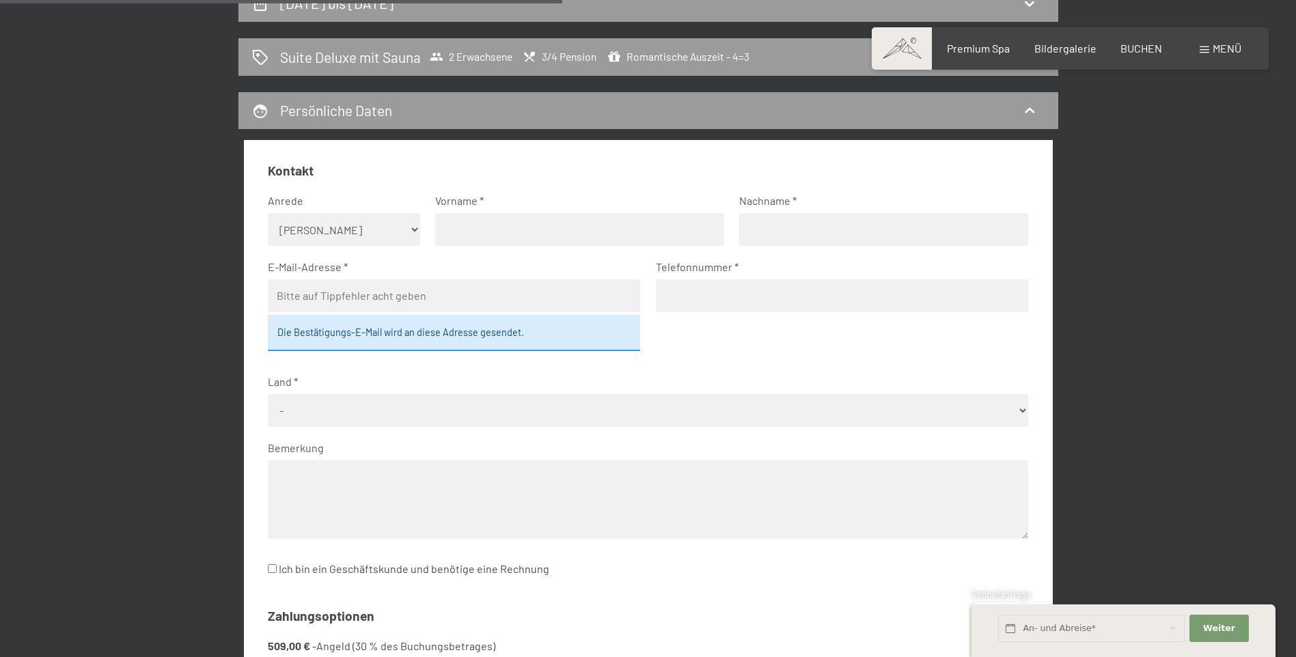
scroll to position [205, 0]
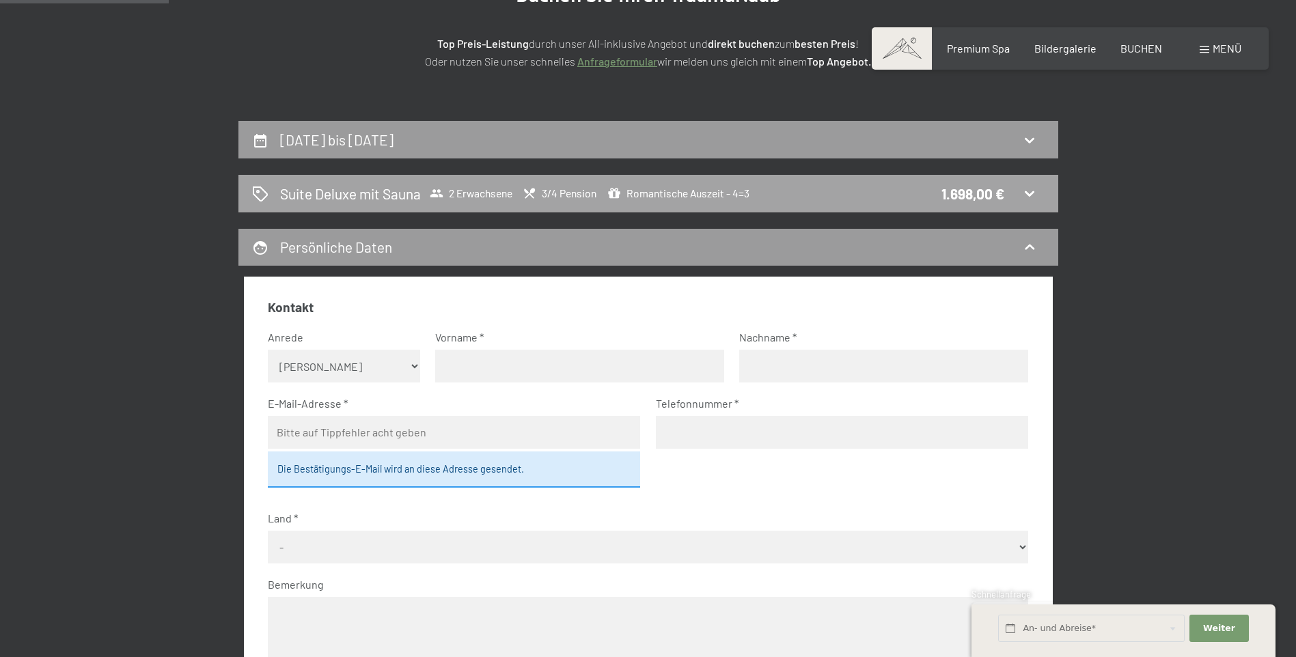
click at [1028, 187] on icon at bounding box center [1029, 193] width 16 height 16
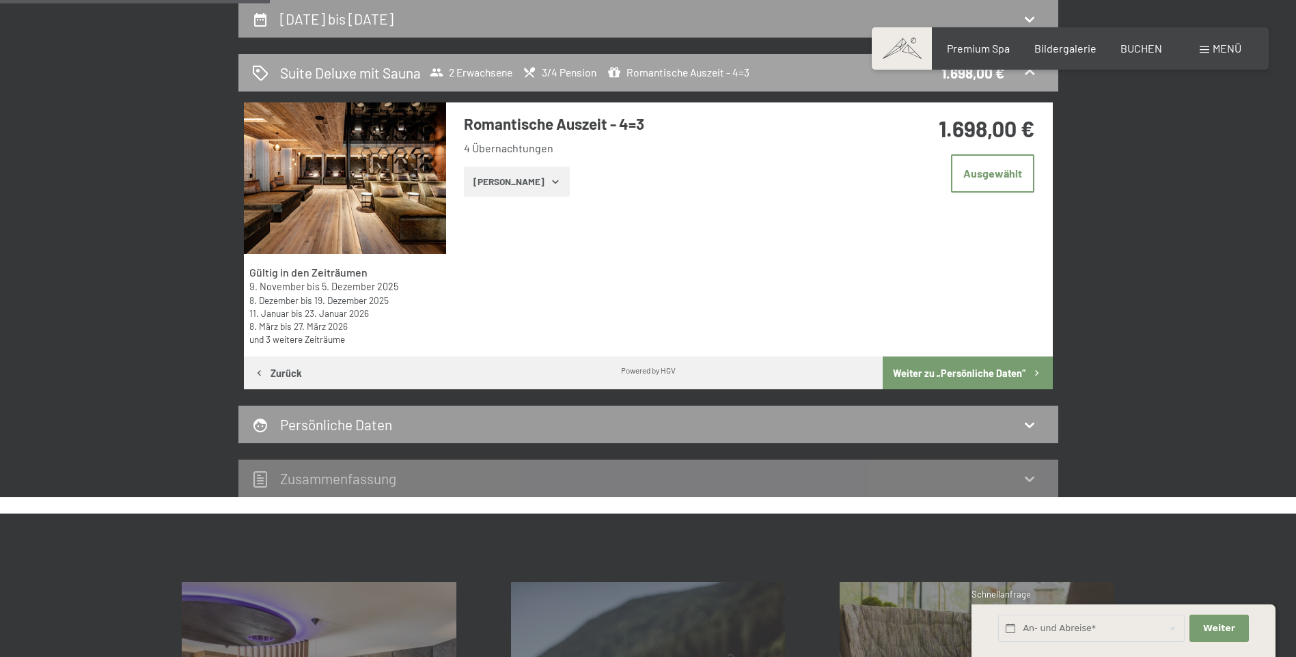
scroll to position [189, 0]
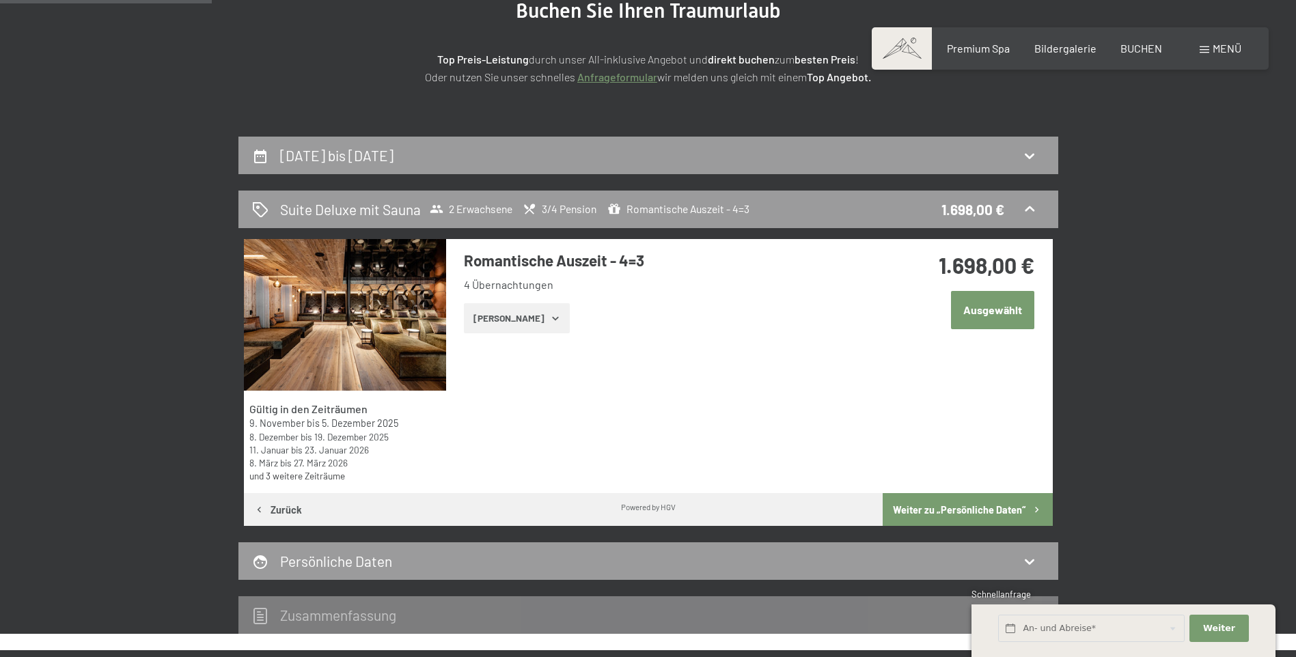
click at [1032, 168] on div "24. November bis 28. November 2025" at bounding box center [648, 156] width 820 height 38
select select "2025-11-01"
select select "2025-12-01"
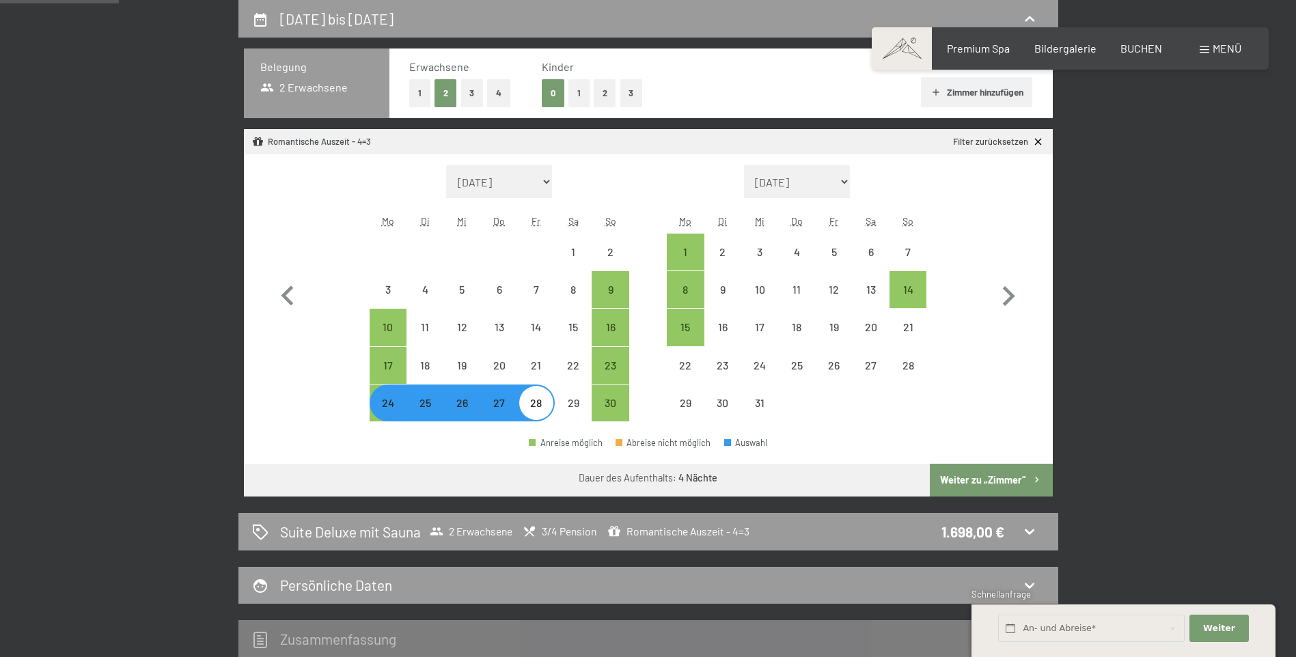
scroll to position [121, 0]
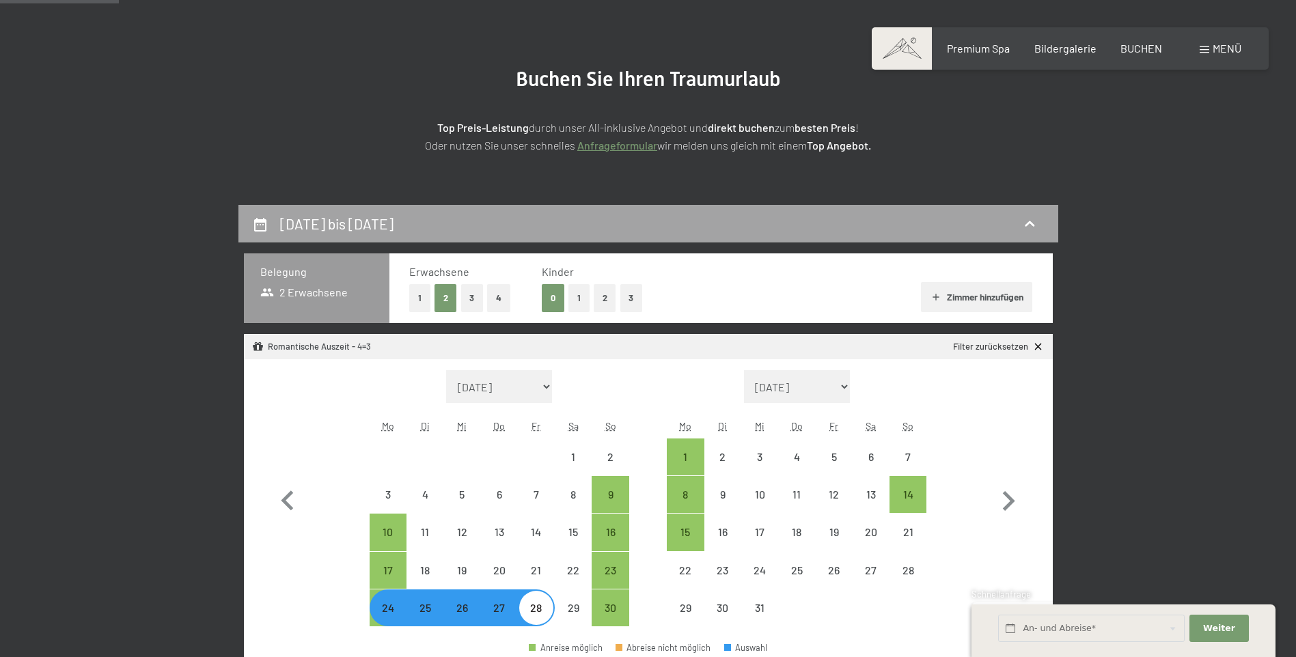
click at [1027, 223] on icon at bounding box center [1030, 223] width 10 height 5
select select "2025-11-01"
select select "2025-12-01"
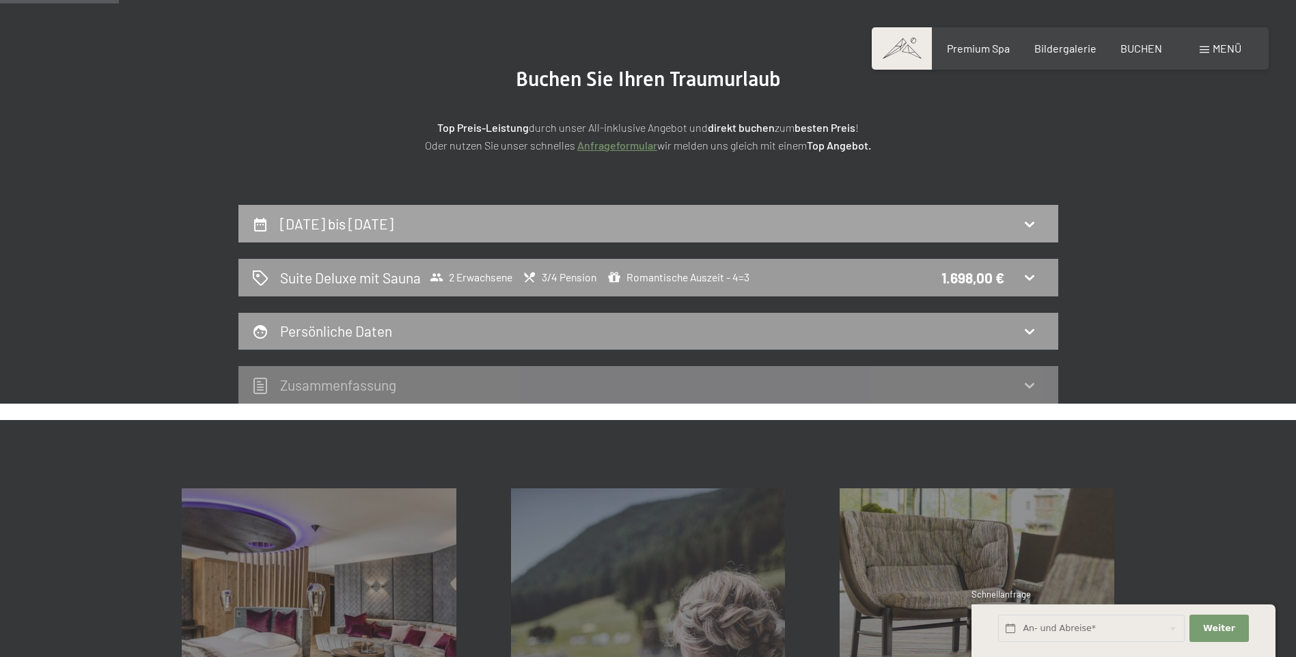
click at [1027, 223] on icon at bounding box center [1029, 224] width 16 height 16
select select "2025-11-01"
select select "2025-12-01"
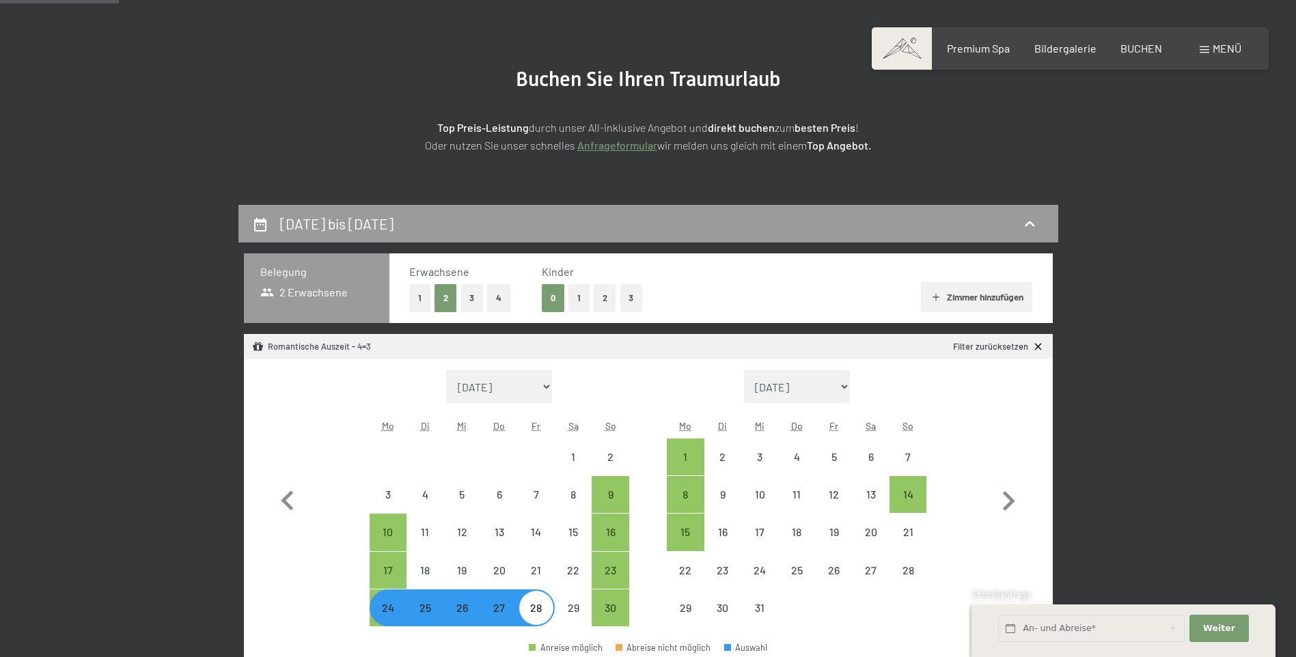
click at [1033, 343] on icon at bounding box center [1038, 347] width 12 height 12
select select "2025-11-01"
select select "2025-12-01"
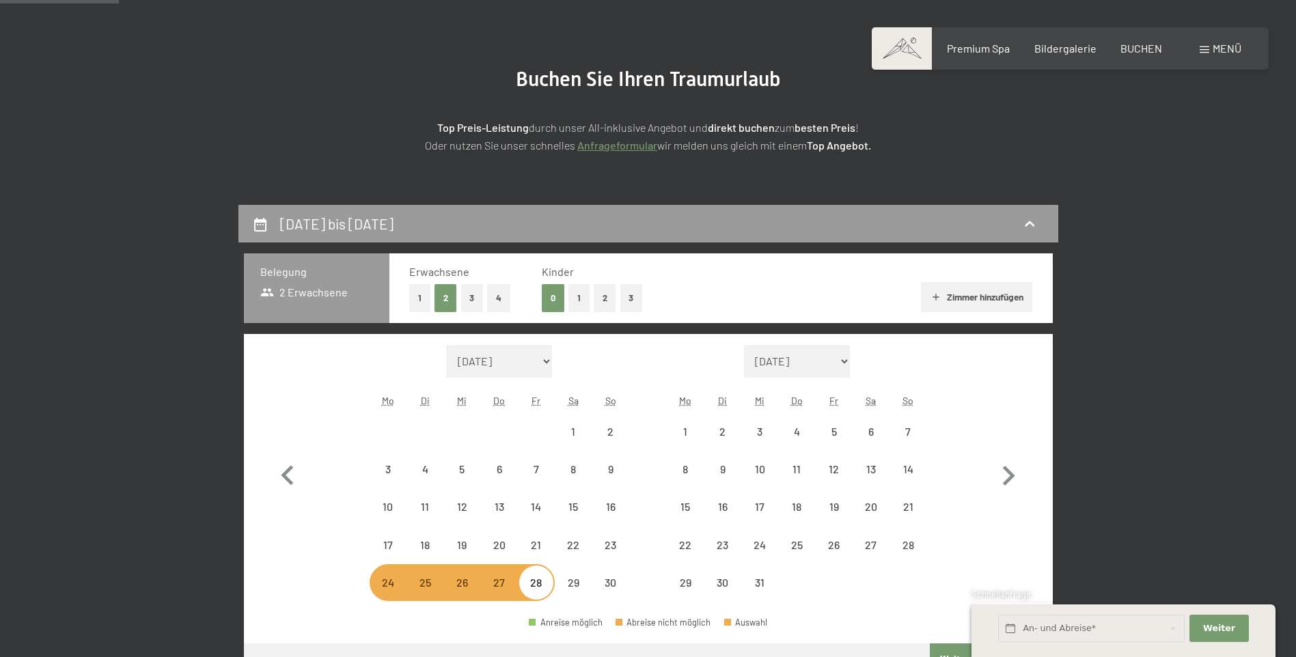
scroll to position [258, 0]
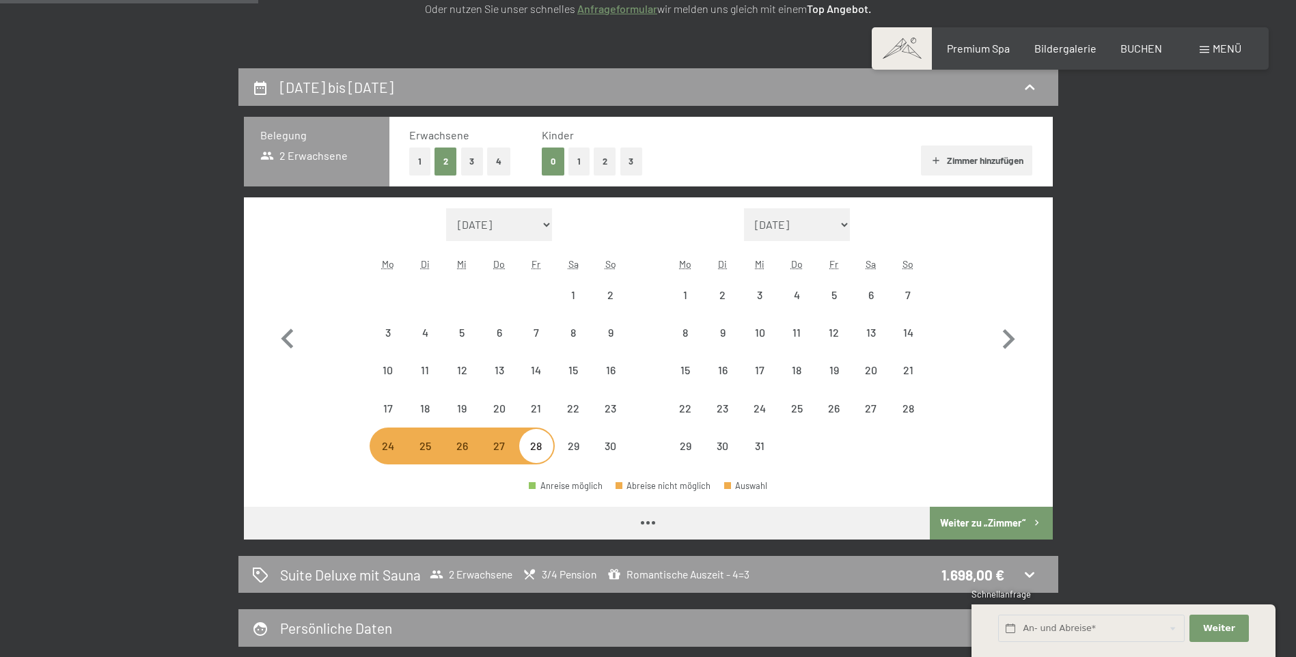
select select "2025-11-01"
select select "2025-12-01"
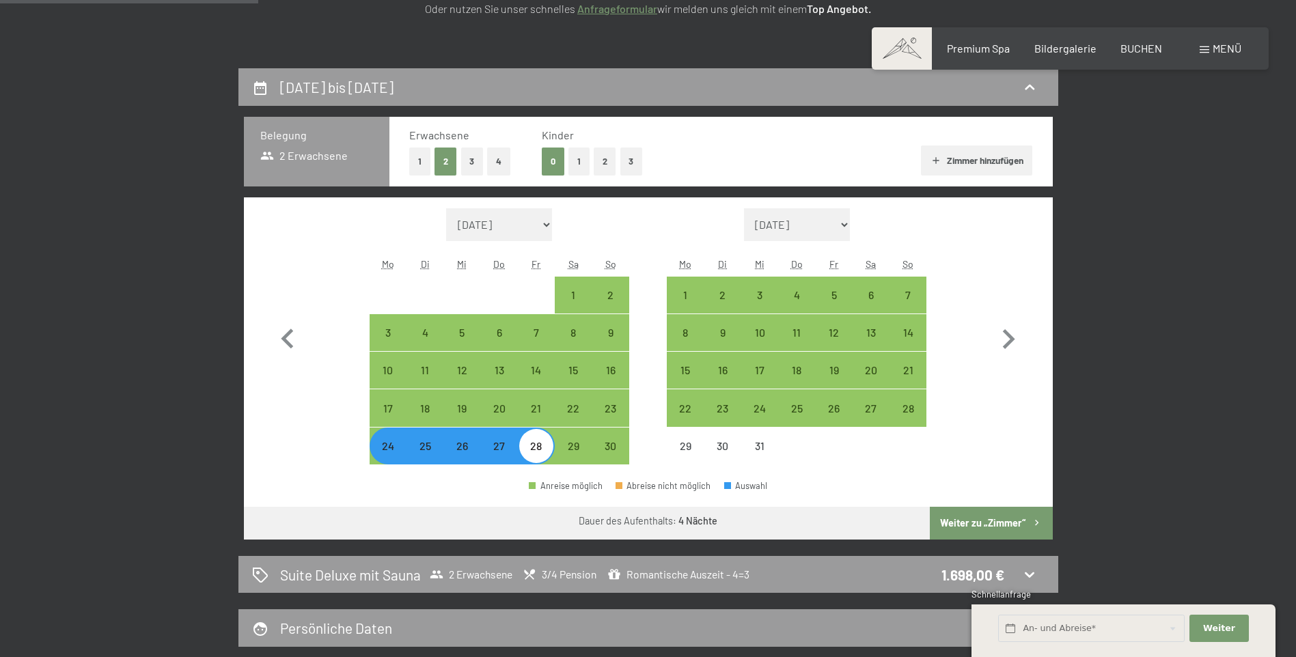
click at [495, 450] on div "27" at bounding box center [499, 458] width 34 height 34
select select "2025-11-01"
select select "2025-12-01"
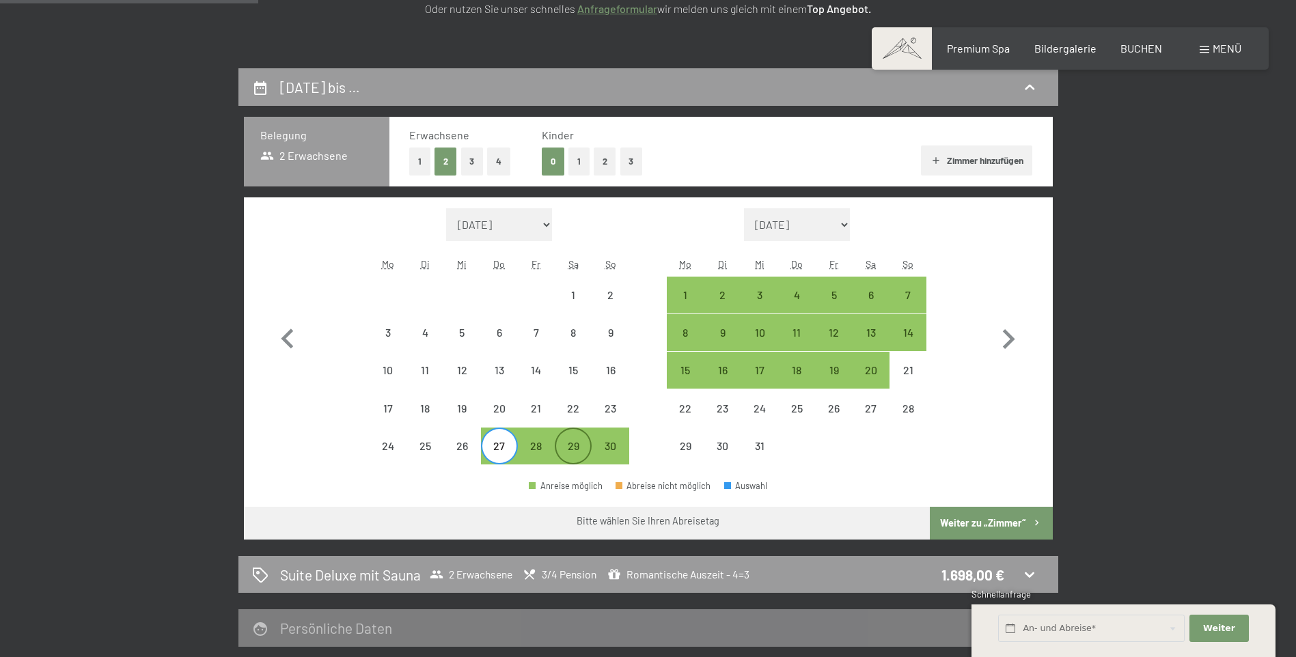
click at [575, 454] on div "29" at bounding box center [573, 458] width 34 height 34
select select "2025-11-01"
select select "2025-12-01"
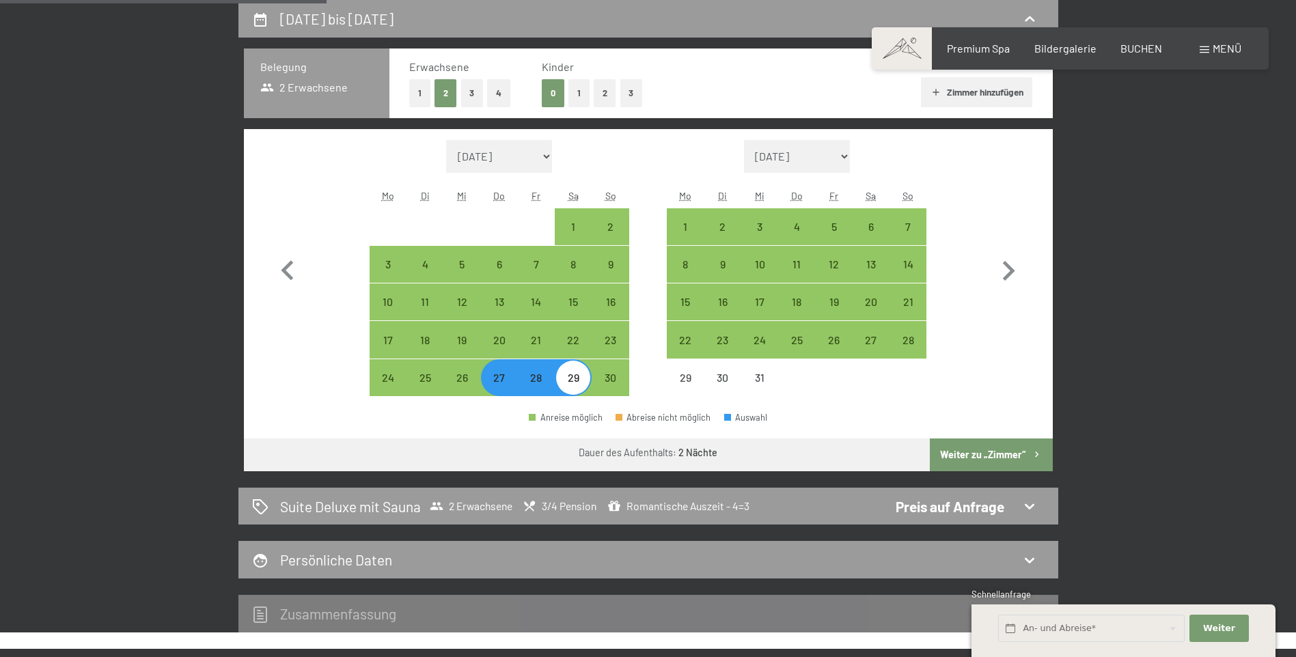
scroll to position [462, 0]
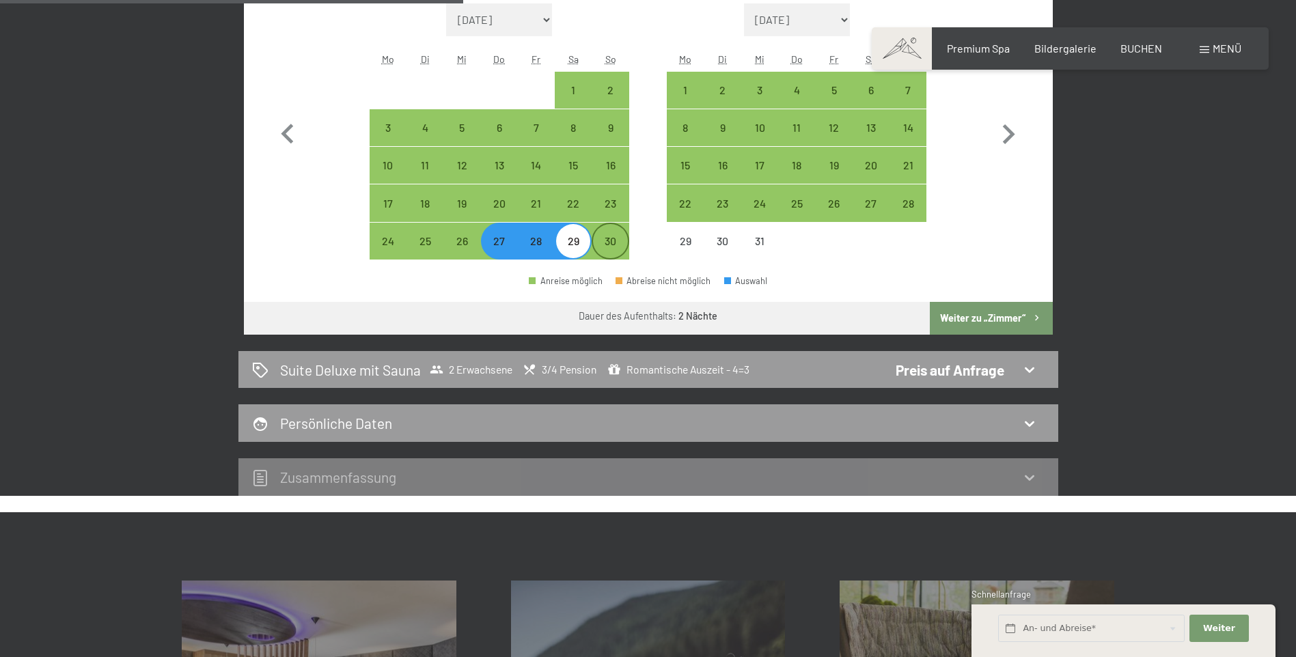
click at [612, 243] on div "30" at bounding box center [610, 253] width 34 height 34
select select "2025-11-01"
select select "2025-12-01"
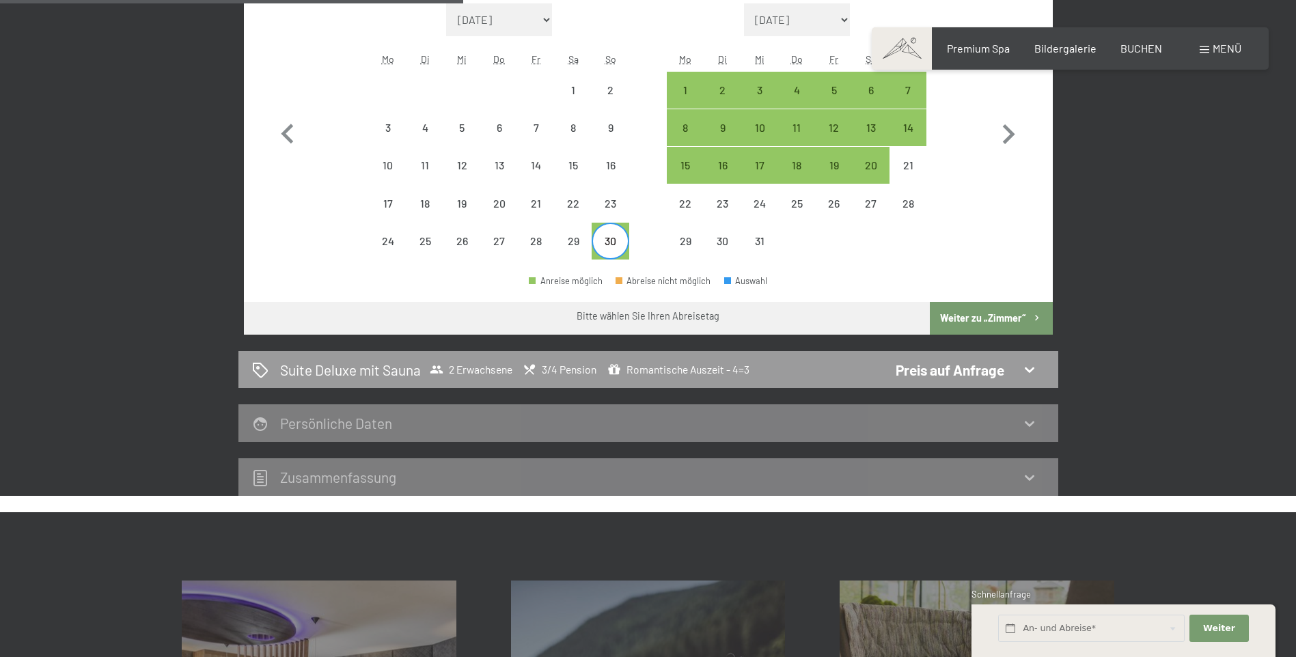
click at [608, 240] on div "30" at bounding box center [610, 253] width 34 height 34
select select "2025-11-01"
select select "2025-12-01"
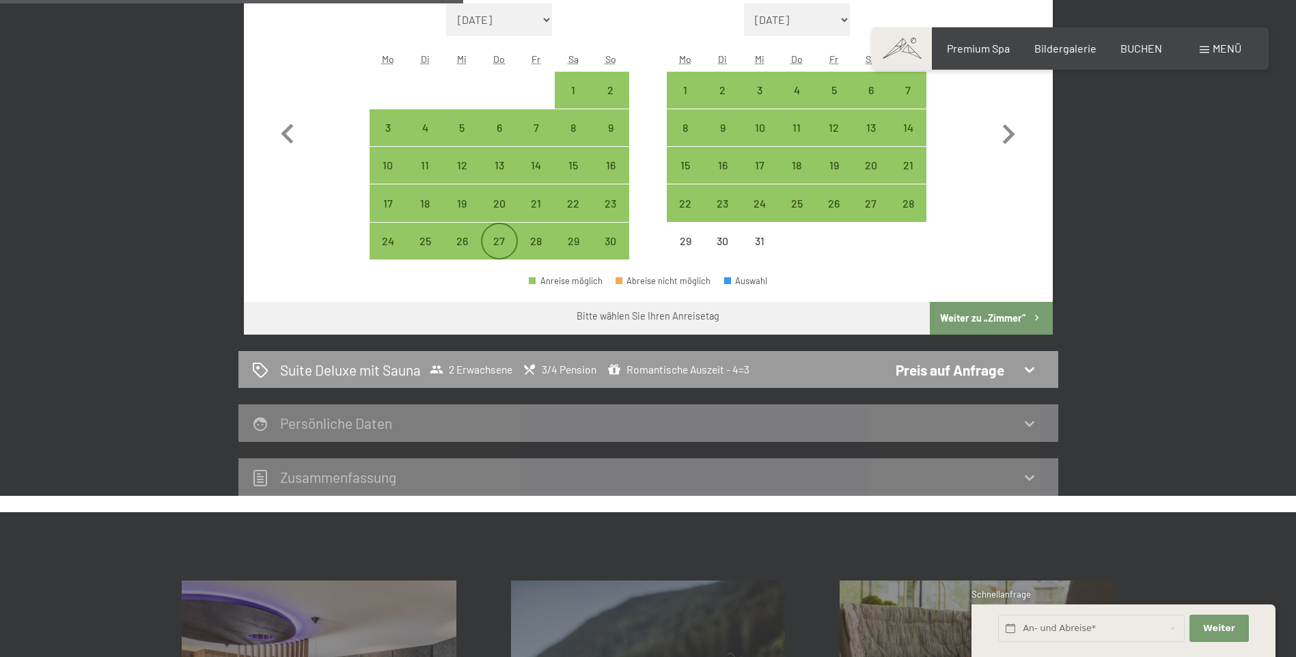
click at [506, 242] on div "27" at bounding box center [499, 253] width 34 height 34
select select "2025-11-01"
select select "2025-12-01"
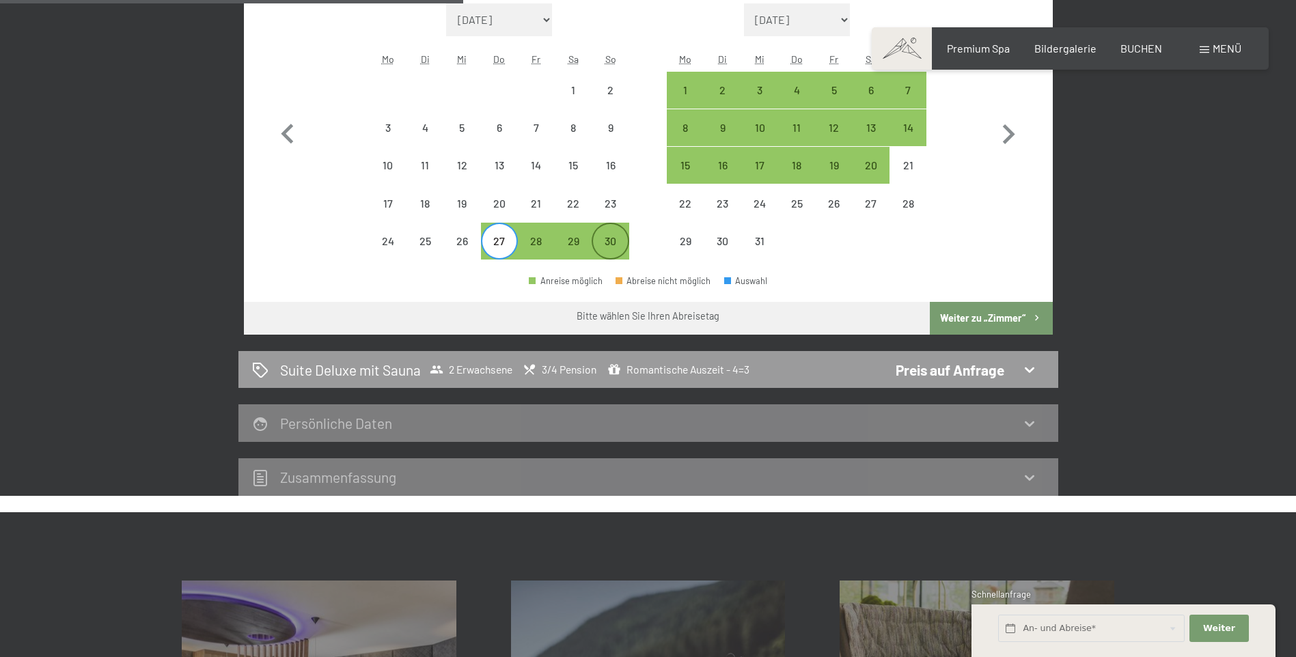
click at [604, 240] on div "30" at bounding box center [610, 253] width 34 height 34
select select "2025-11-01"
select select "2025-12-01"
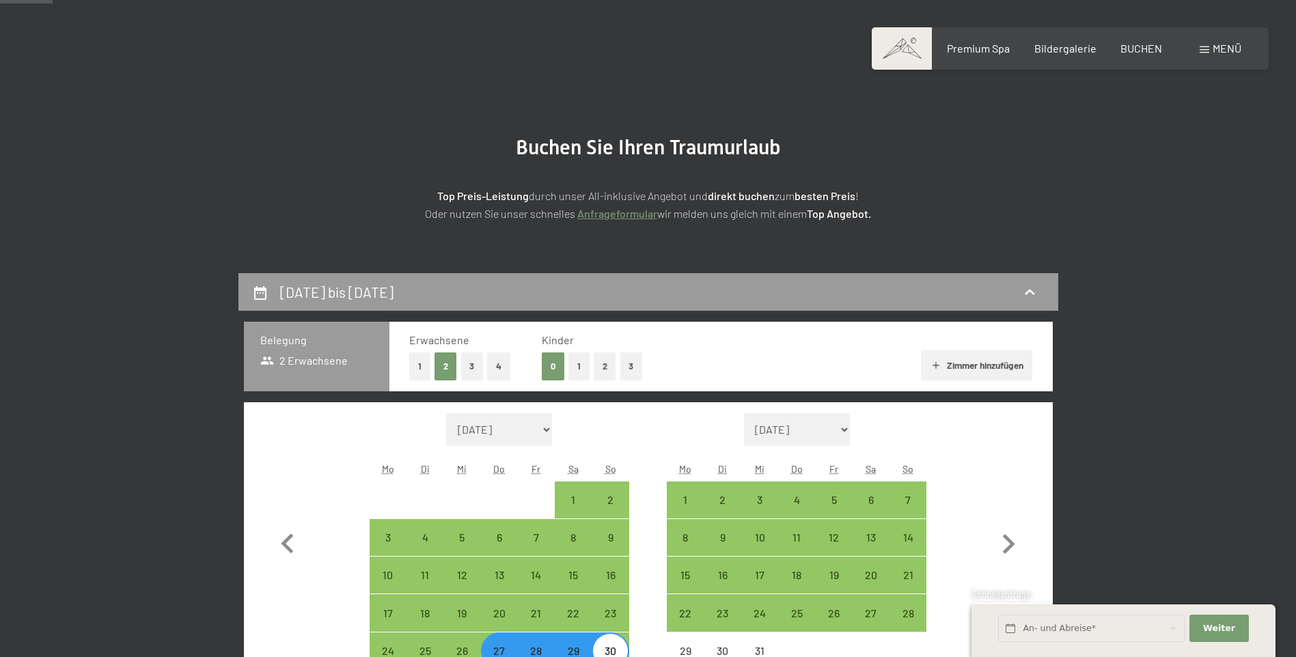
scroll to position [258, 0]
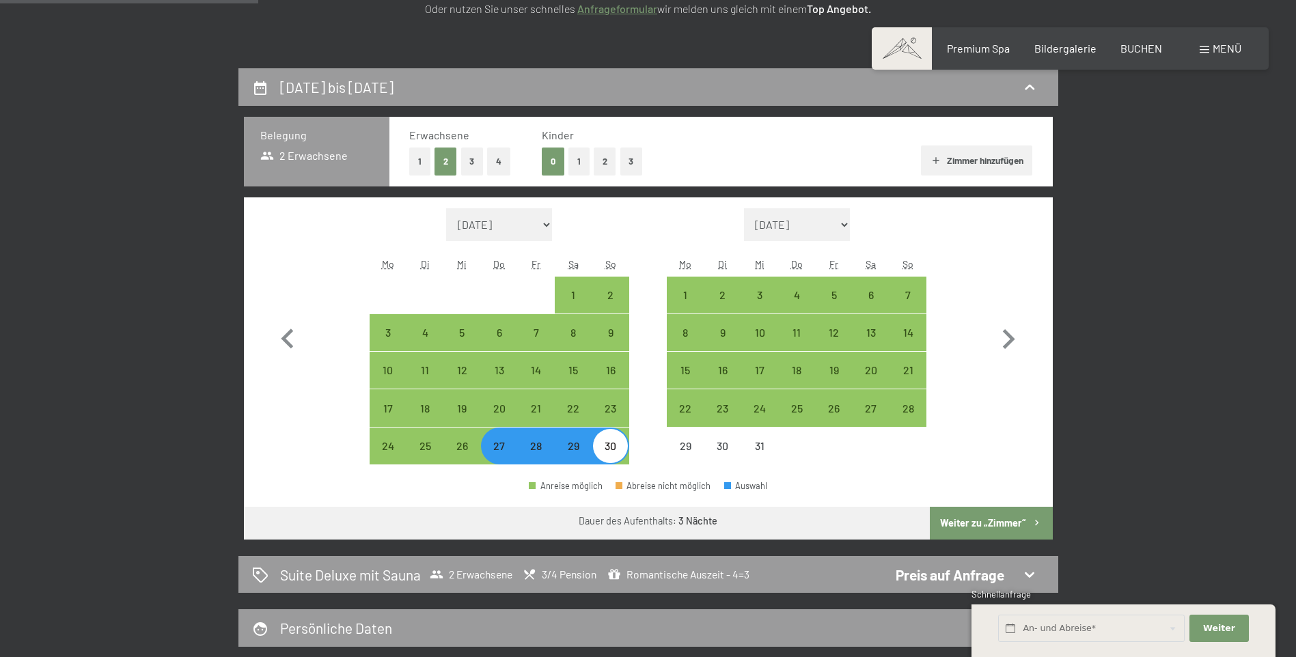
click at [994, 523] on button "Weiter zu „Zimmer“" at bounding box center [991, 523] width 122 height 33
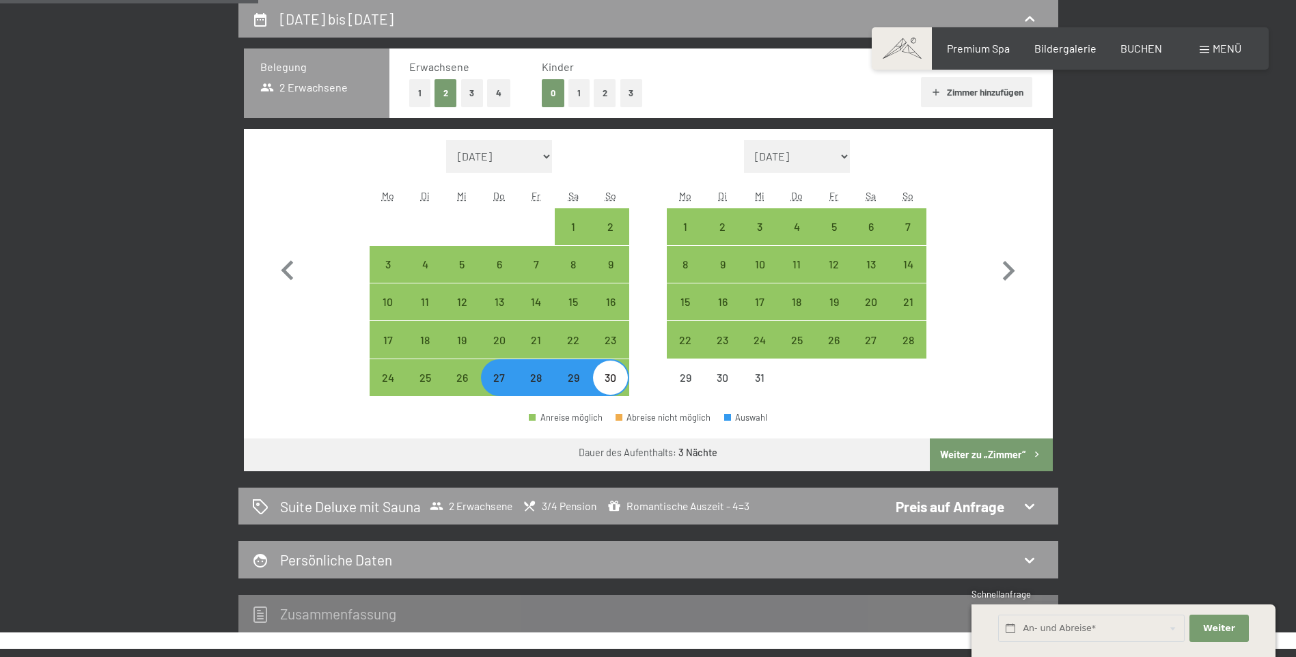
select select "2025-11-01"
select select "2025-12-01"
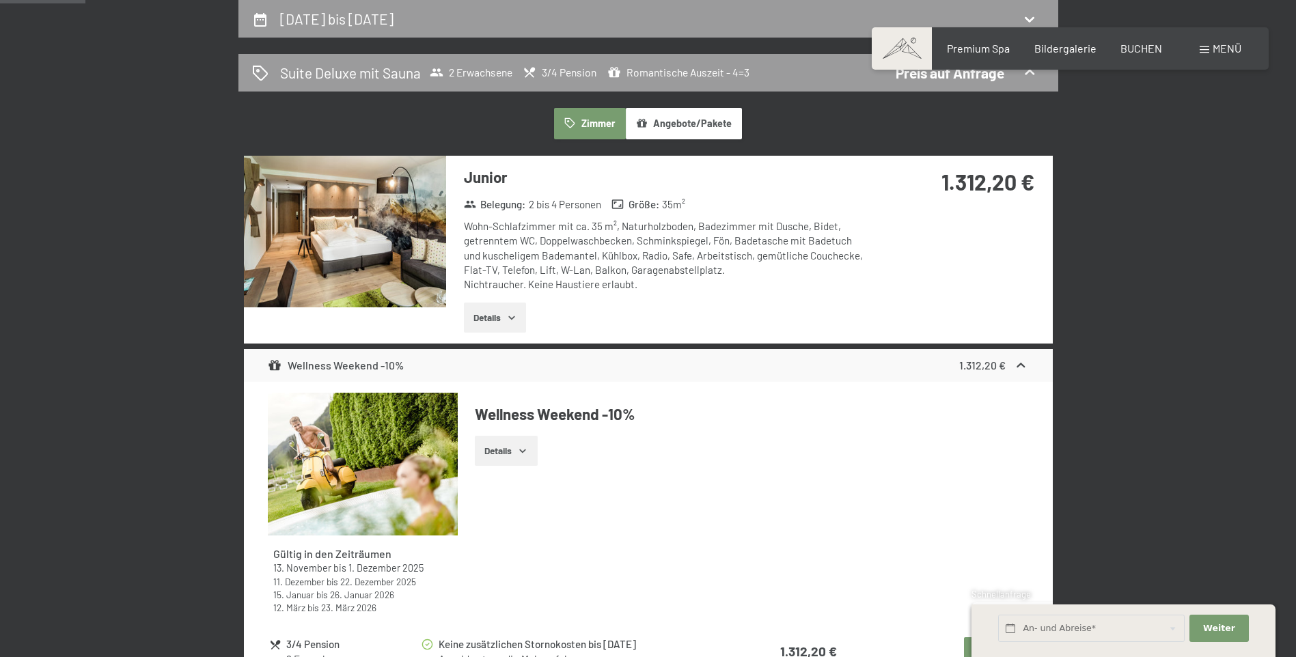
click at [659, 113] on button "Angebote/Pakete" at bounding box center [684, 123] width 116 height 31
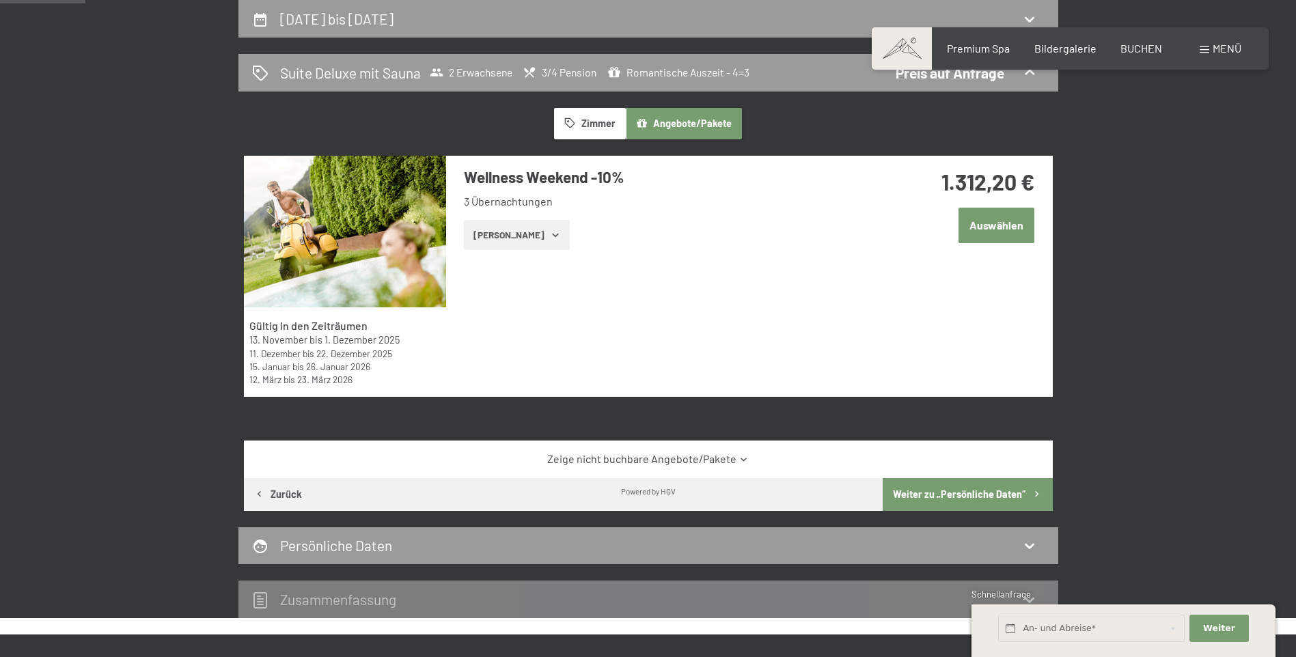
click at [528, 236] on button "Zeige Zimmer" at bounding box center [517, 235] width 106 height 30
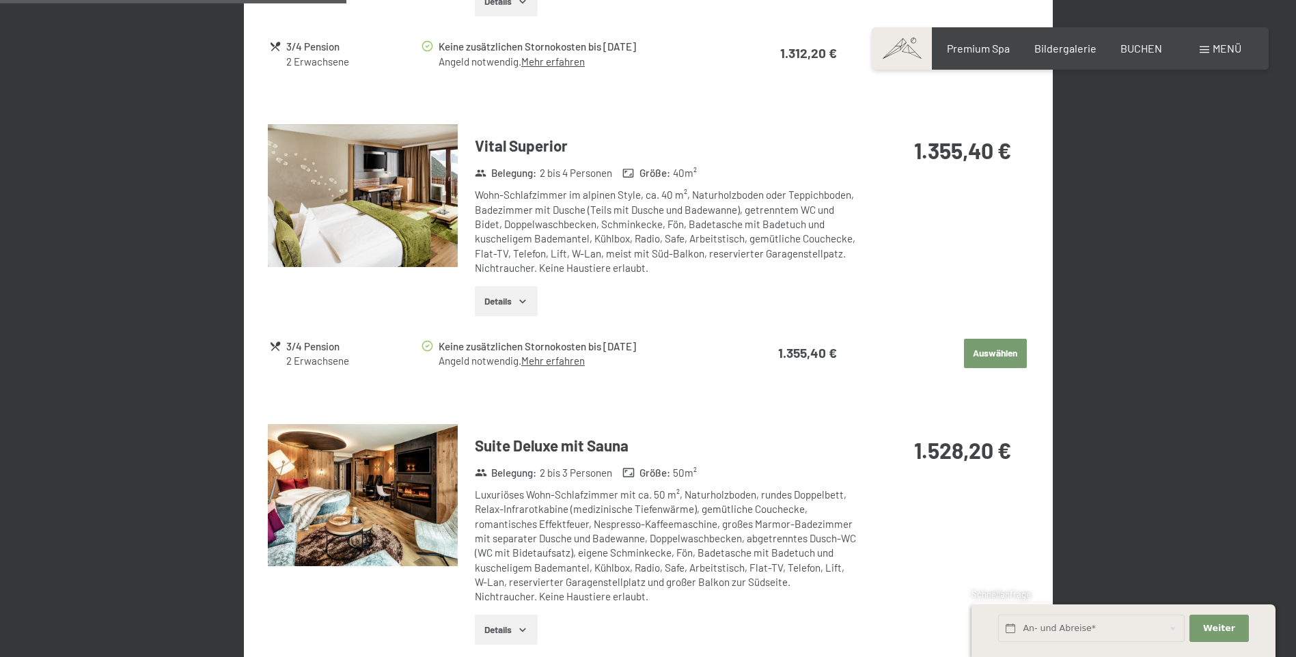
scroll to position [1214, 0]
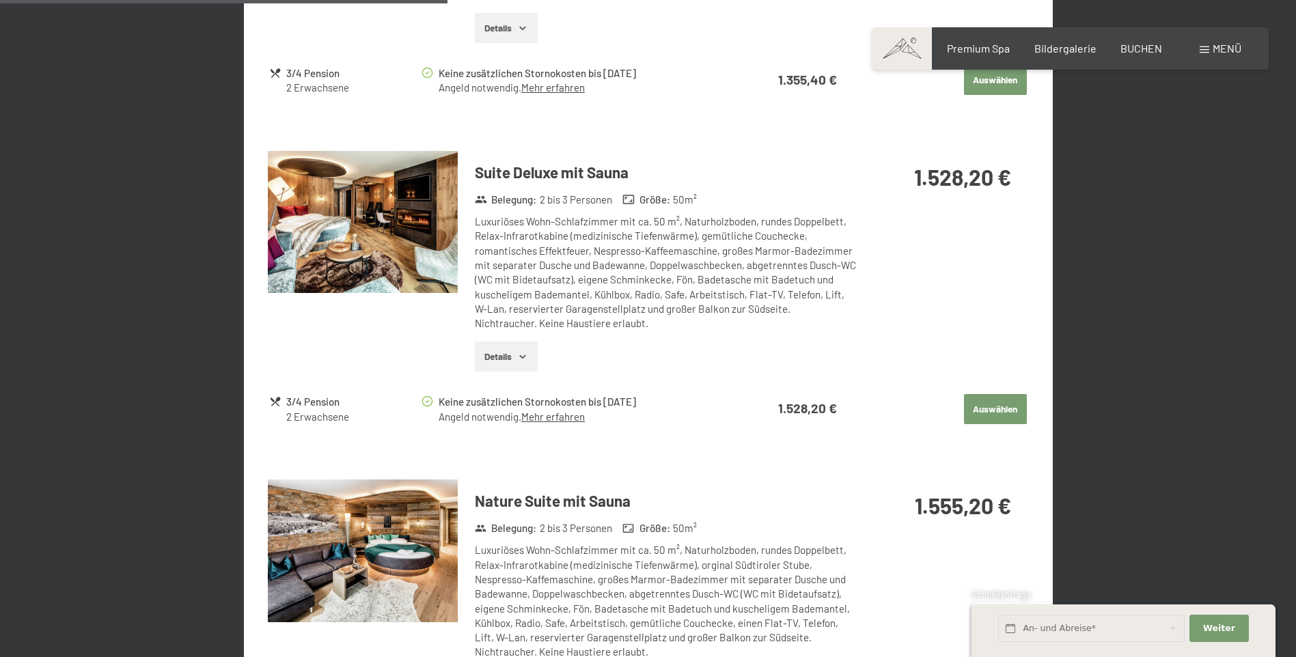
click at [993, 404] on button "Auswählen" at bounding box center [995, 409] width 63 height 30
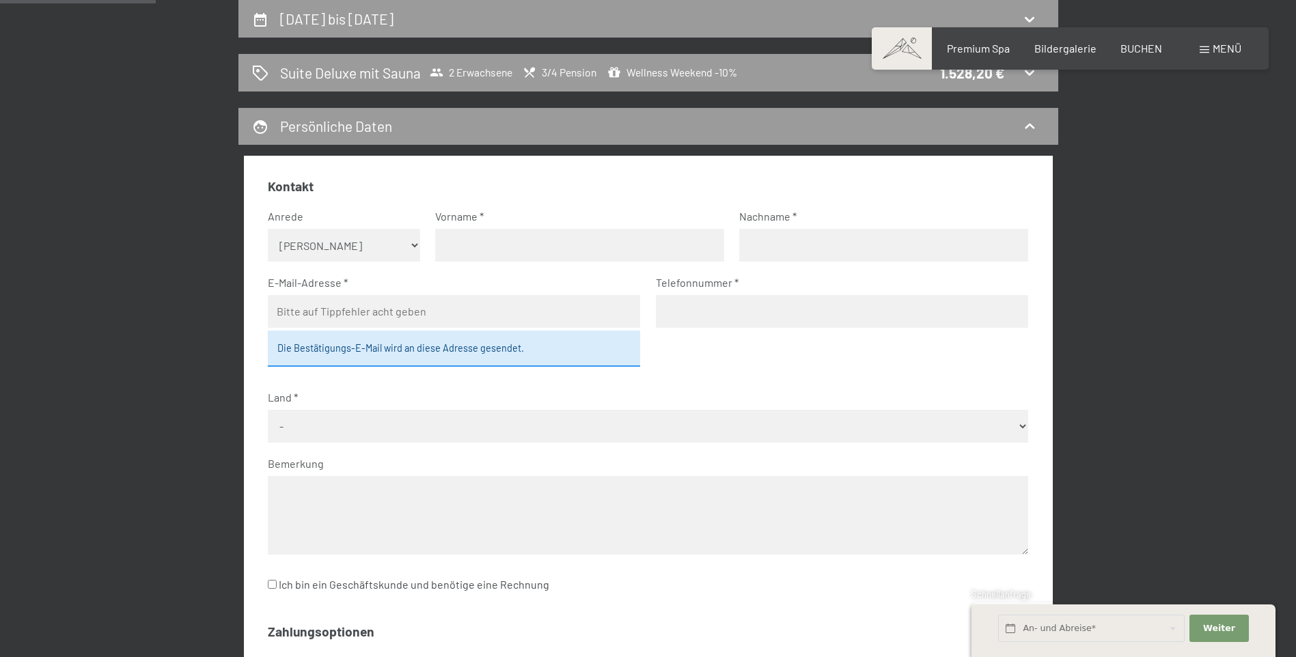
scroll to position [0, 0]
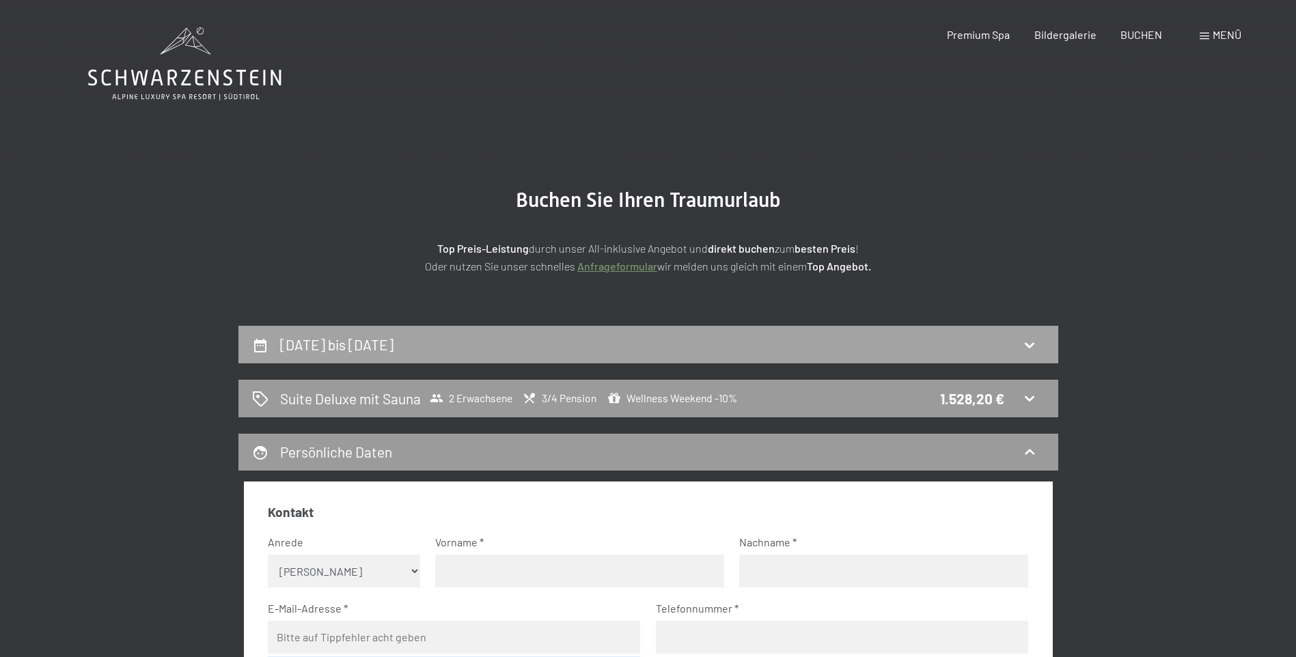
click at [924, 350] on div "27. November bis 30. November 2025" at bounding box center [648, 345] width 792 height 20
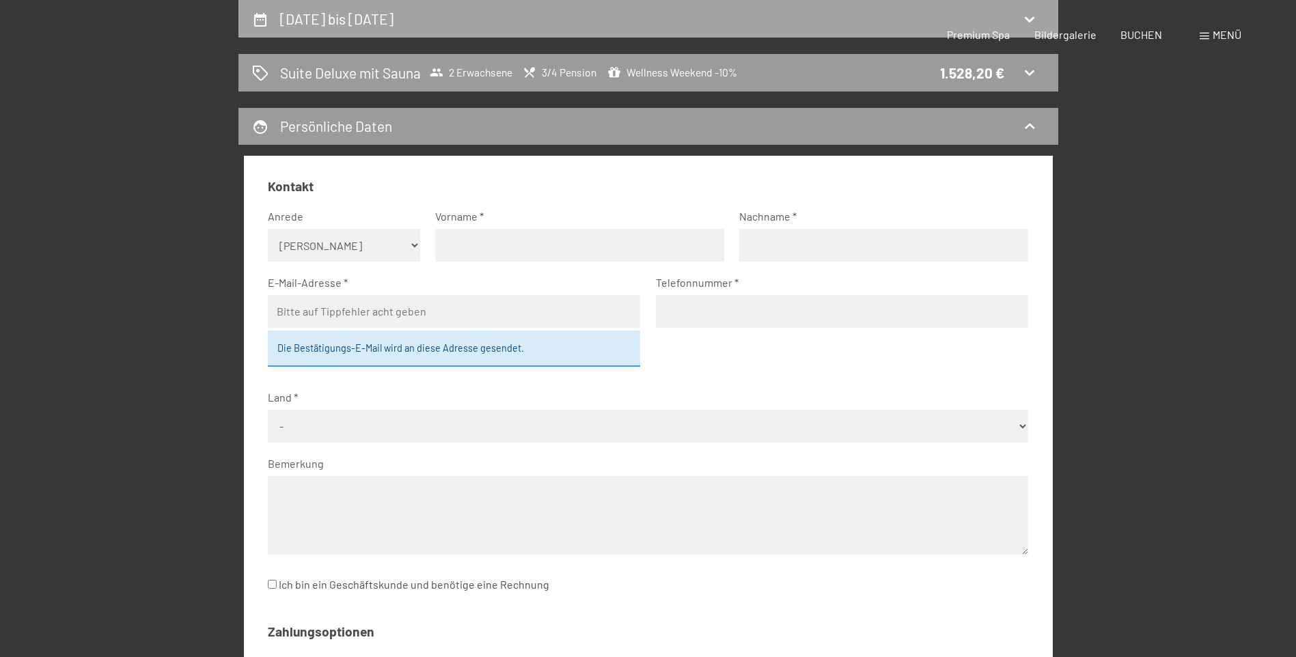
select select "2025-11-01"
select select "2025-12-01"
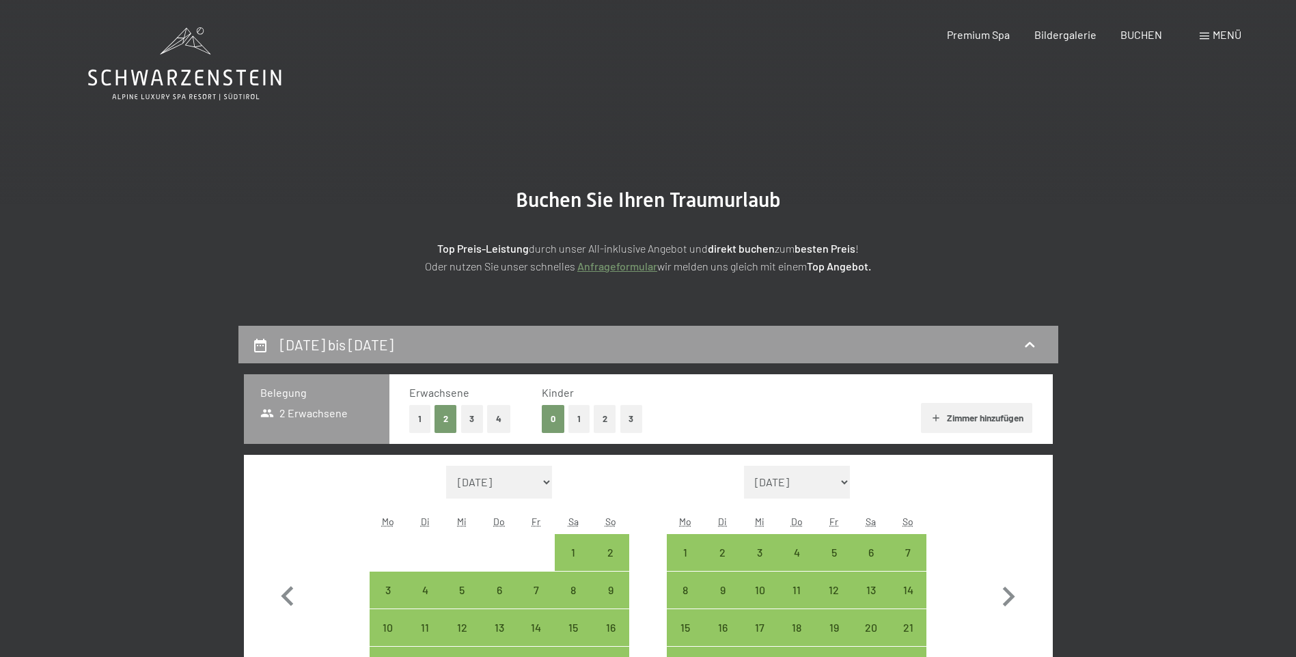
click at [1071, 42] on div "Buchen Anfragen Premium Spa Bildergalerie BUCHEN Menü DE IT EN Gutschein Bilder…" at bounding box center [1070, 34] width 342 height 15
click at [1073, 40] on div "Bildergalerie" at bounding box center [1065, 32] width 62 height 15
click at [1210, 36] on div "Menü" at bounding box center [1221, 34] width 42 height 15
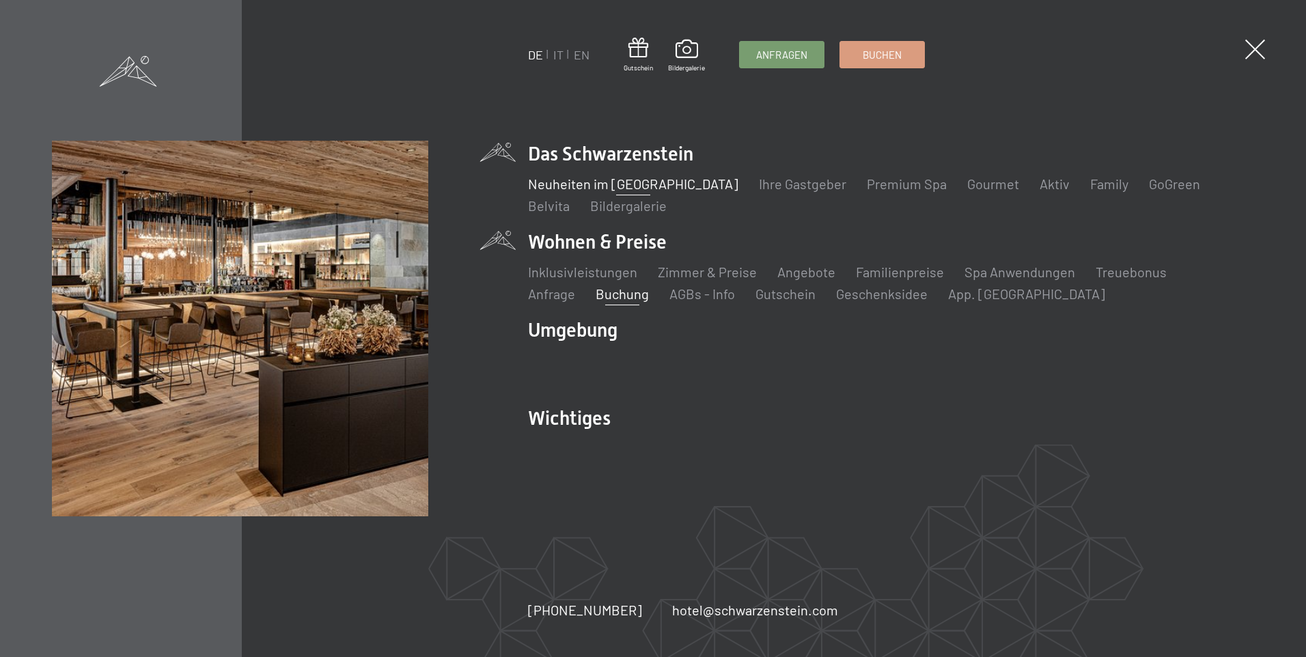
click at [633, 187] on link "Neuheiten im [GEOGRAPHIC_DATA]" at bounding box center [633, 184] width 210 height 16
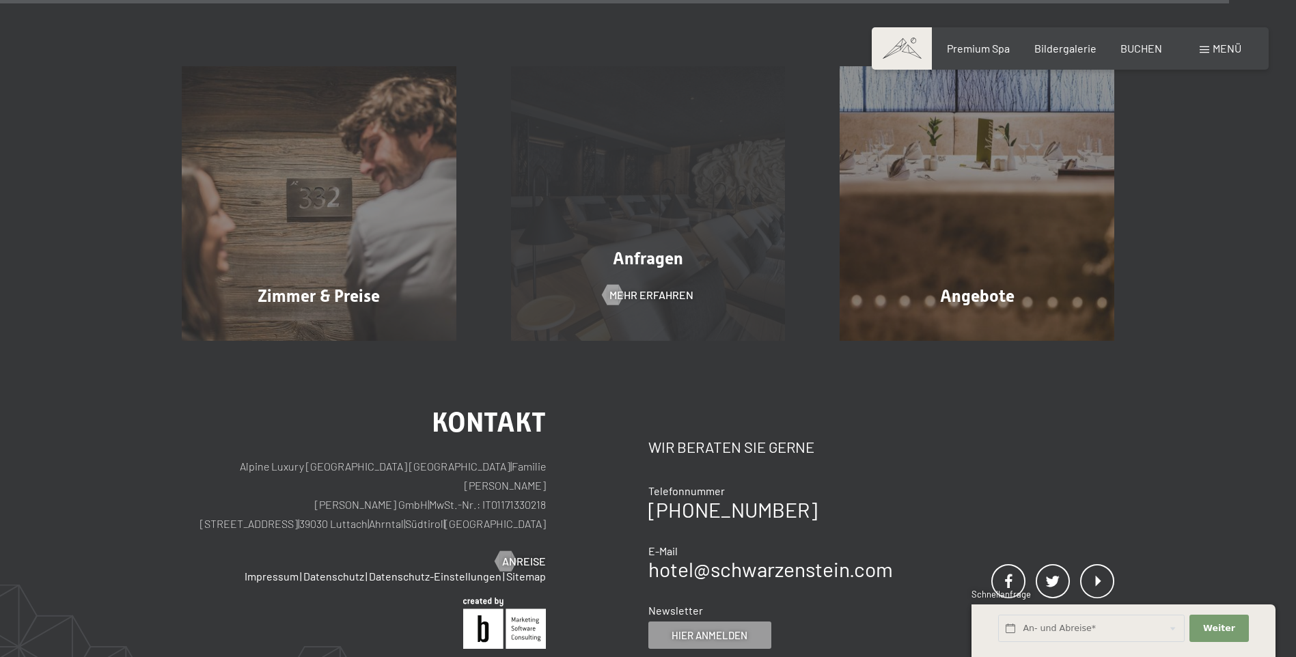
scroll to position [5397, 0]
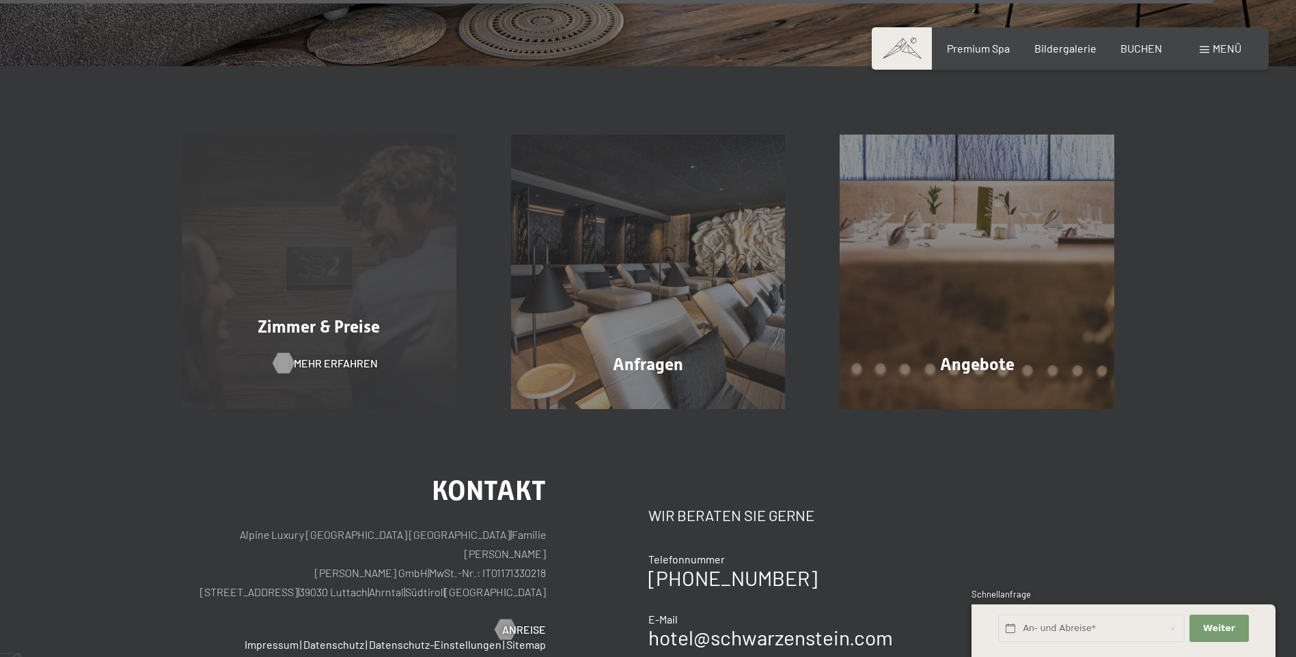
click at [341, 356] on span "Mehr erfahren" at bounding box center [336, 363] width 84 height 15
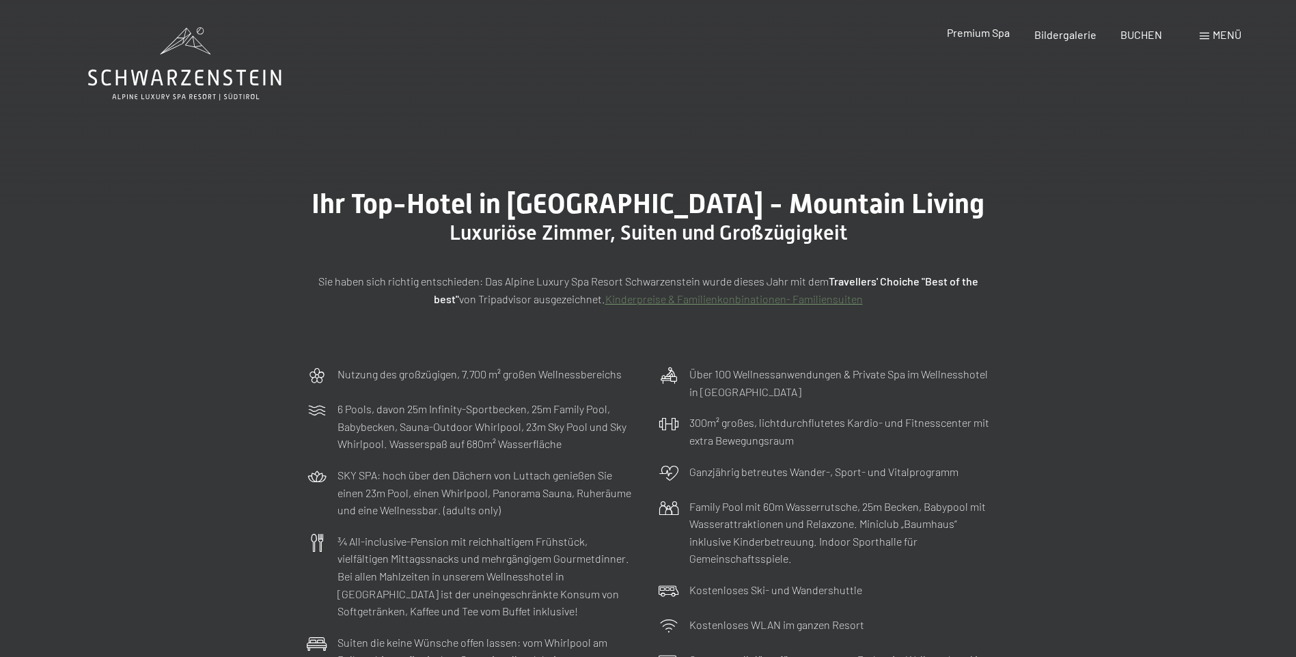
click at [986, 36] on span "Premium Spa" at bounding box center [978, 32] width 63 height 13
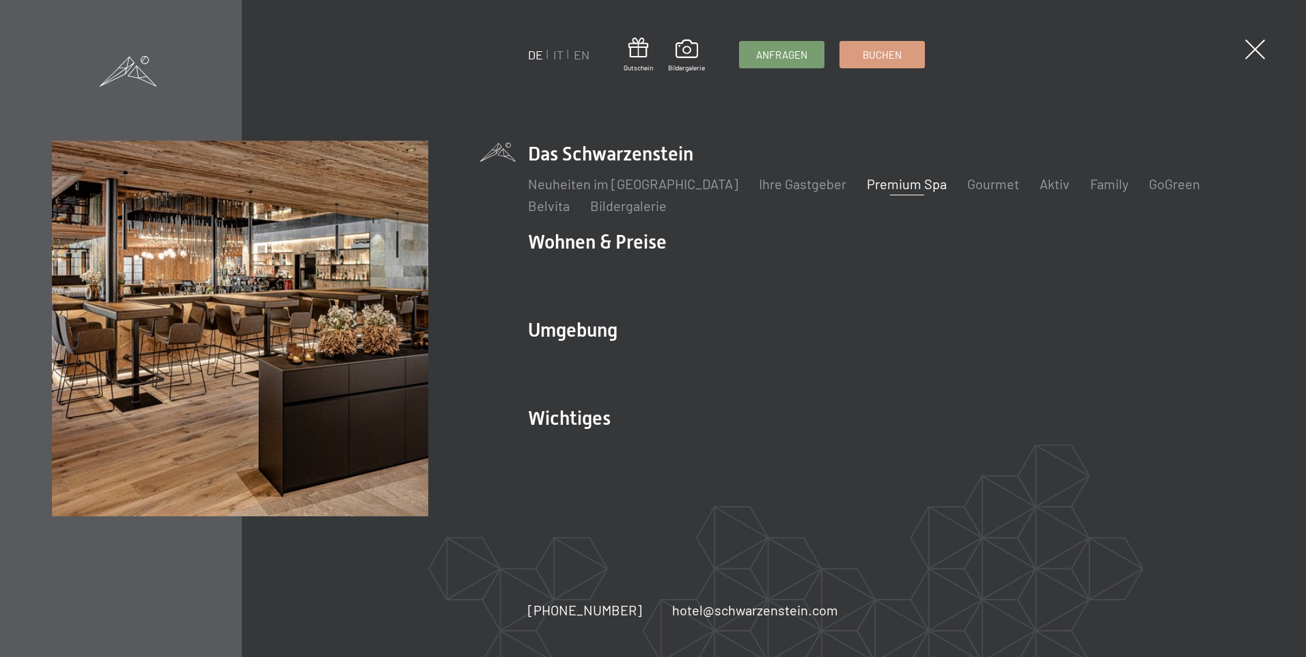
click at [1209, 33] on div "DE IT EN Gutschein Bildergalerie Anfragen Buchen DE IT EN Das Schwarzenstein Ne…" at bounding box center [653, 328] width 1306 height 657
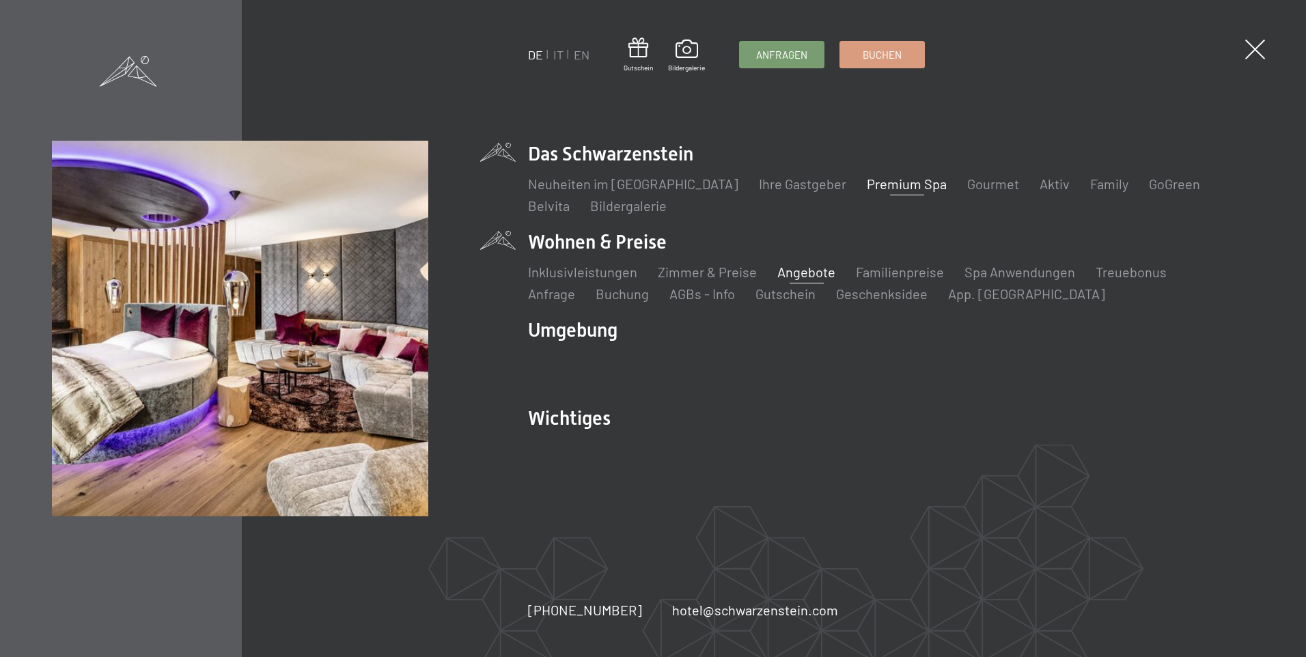
click at [791, 271] on link "Angebote" at bounding box center [806, 272] width 58 height 16
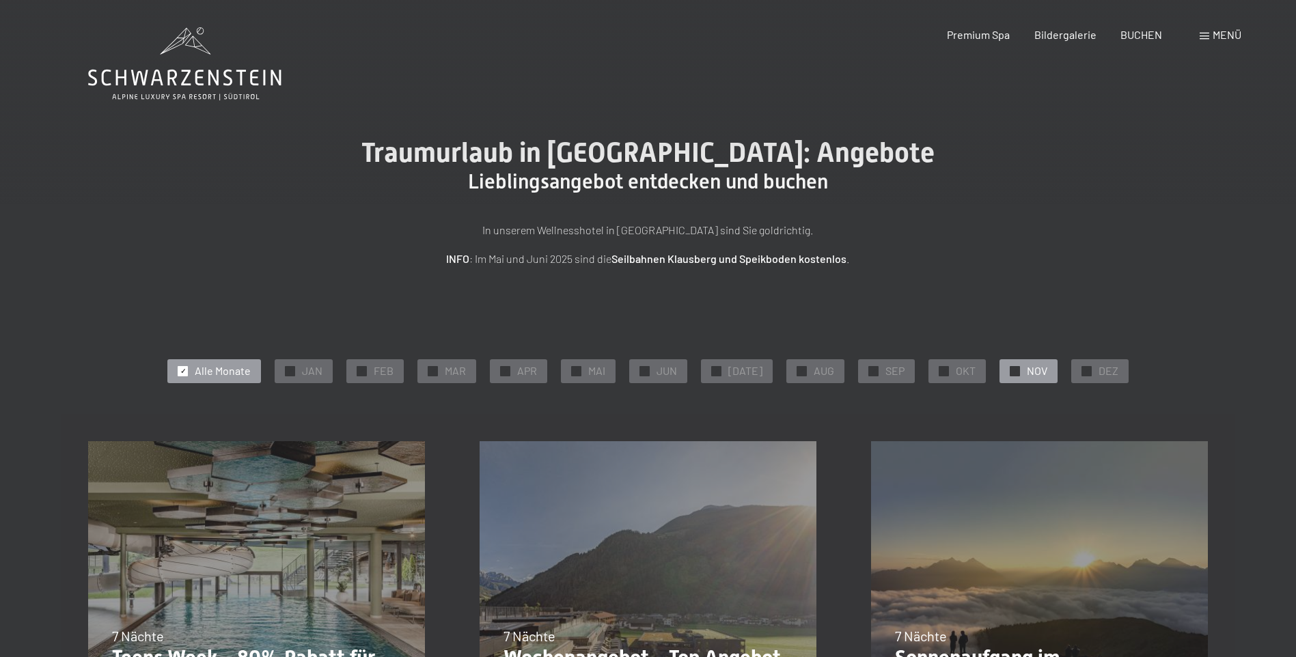
click at [999, 374] on div "✓ NOV" at bounding box center [1028, 370] width 58 height 23
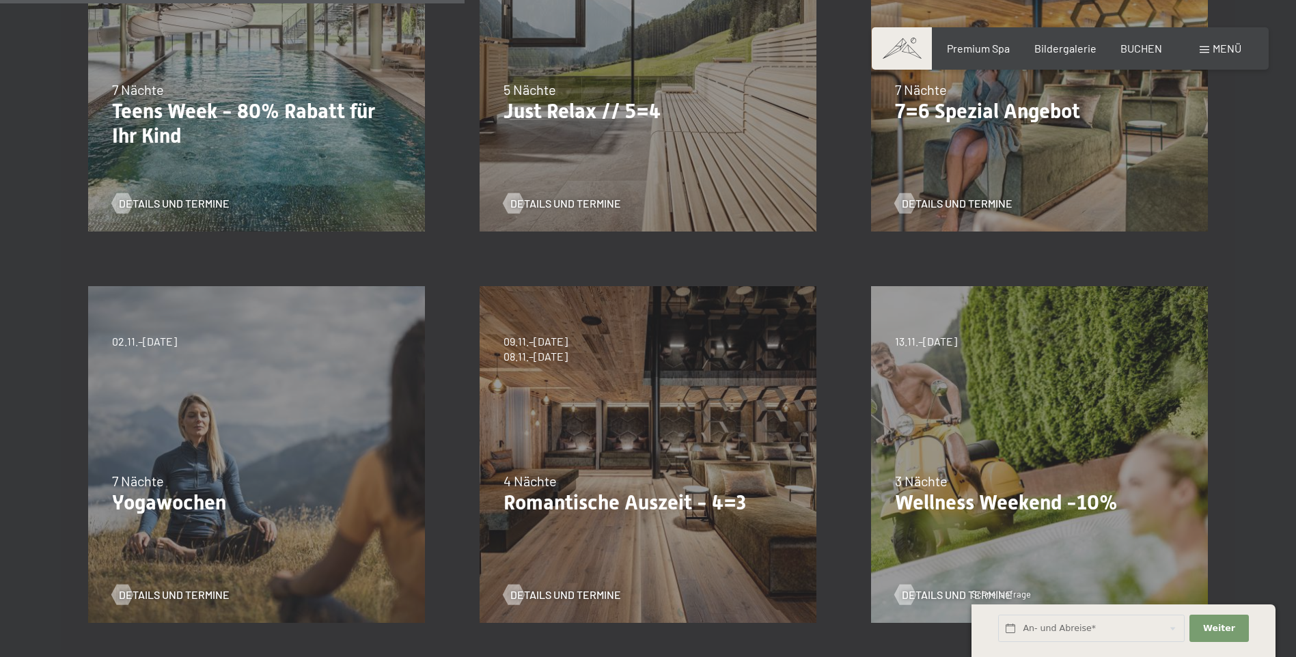
scroll to position [615, 0]
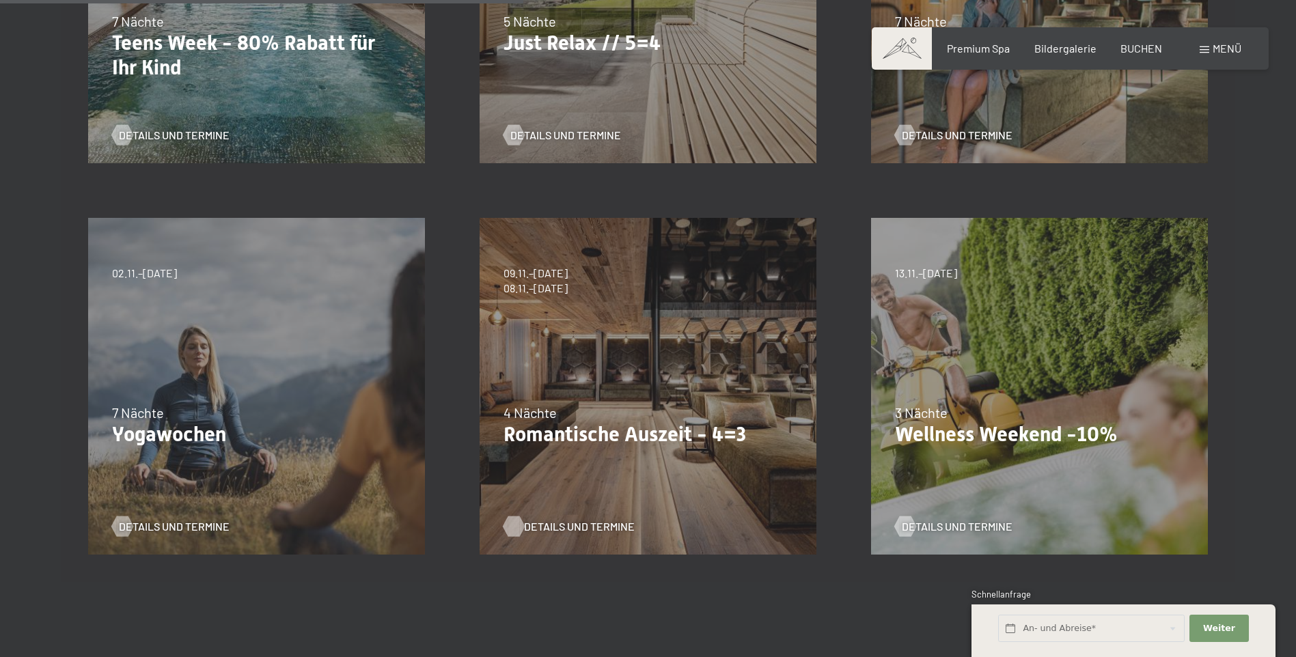
click at [564, 521] on span "Details und Termine" at bounding box center [579, 526] width 111 height 15
